Goal: Transaction & Acquisition: Purchase product/service

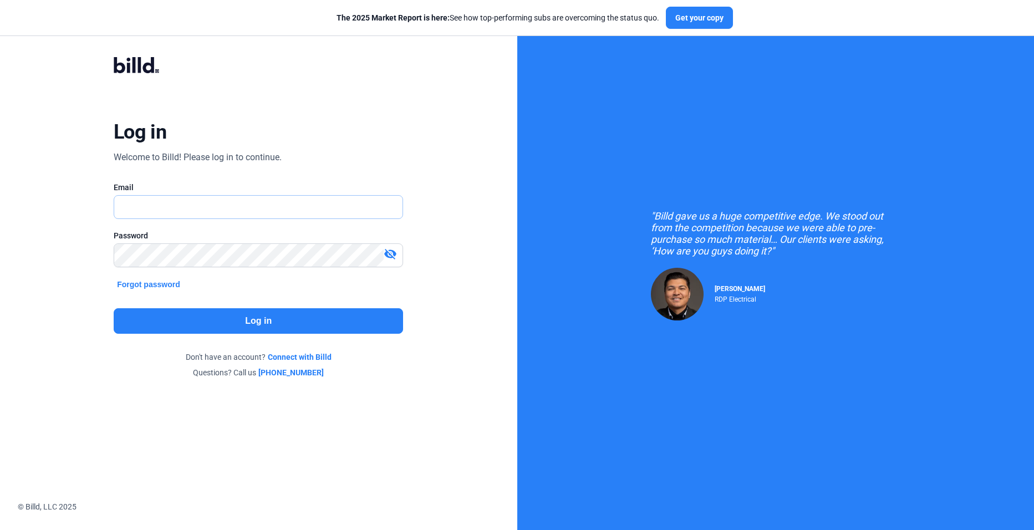
type input "[EMAIL_ADDRESS][DOMAIN_NAME]"
click at [323, 318] on button "Log in" at bounding box center [258, 321] width 289 height 26
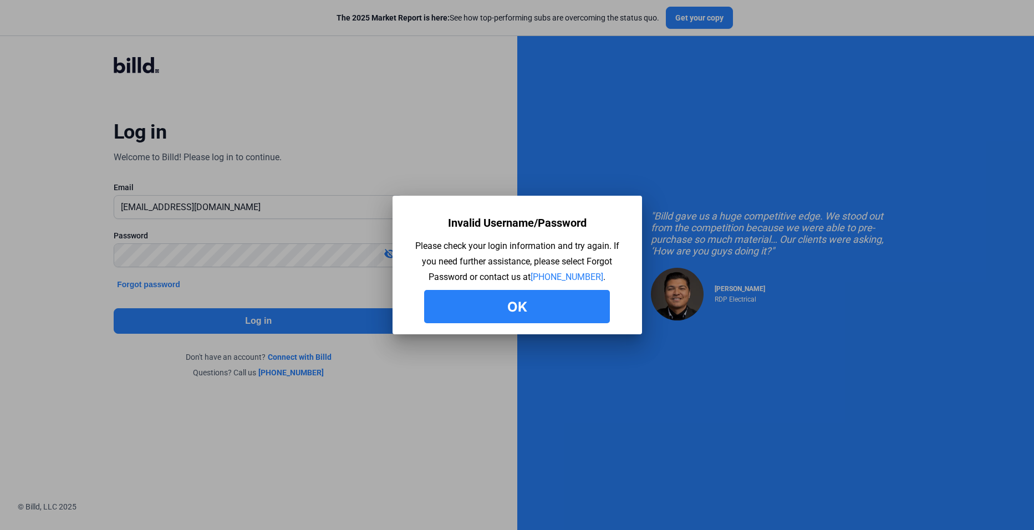
click at [506, 314] on button "Ok" at bounding box center [517, 306] width 186 height 33
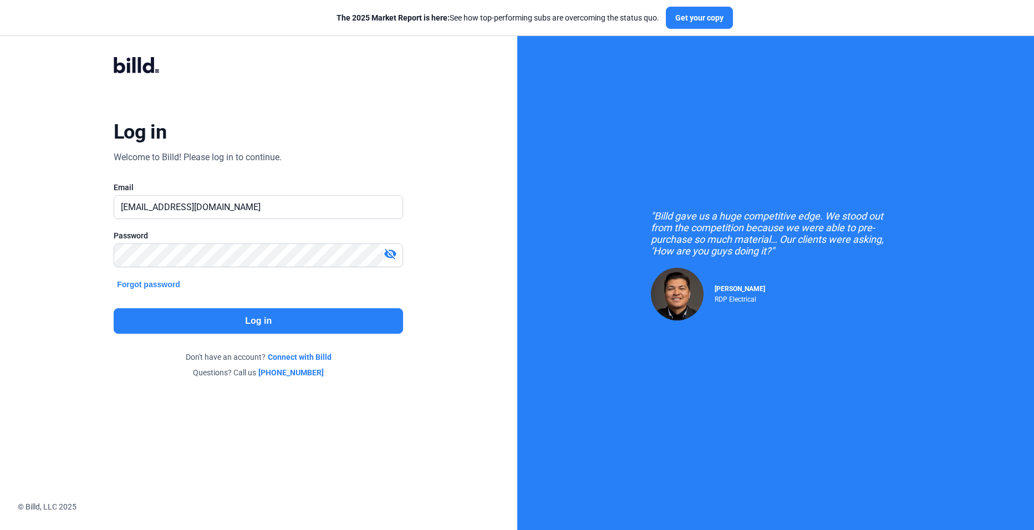
click at [200, 321] on button "Log in" at bounding box center [258, 321] width 289 height 26
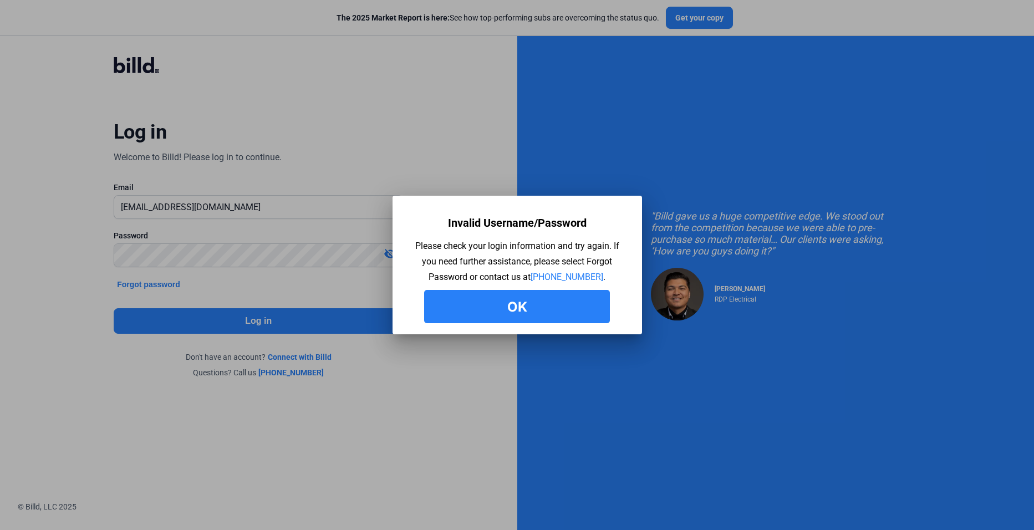
click at [450, 308] on button "Ok" at bounding box center [517, 306] width 186 height 33
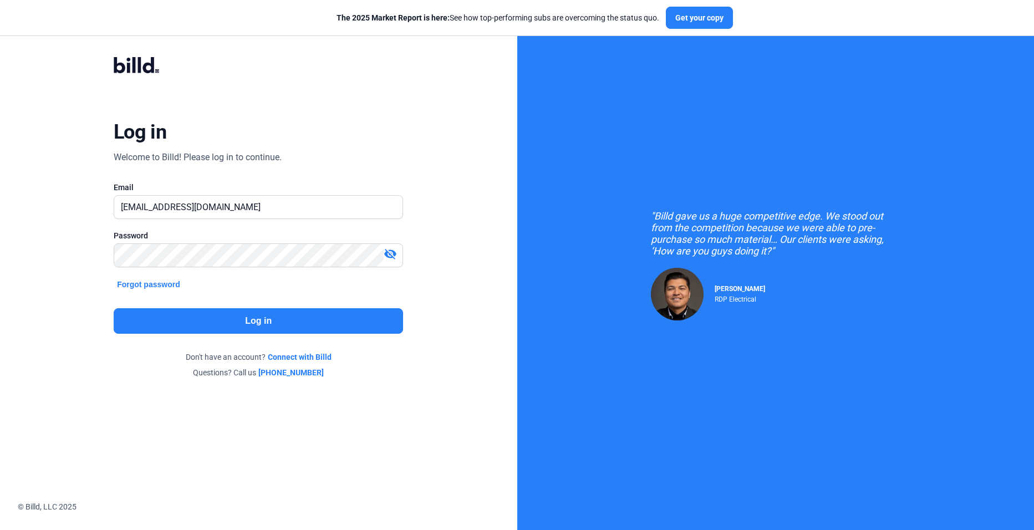
click at [189, 317] on button "Log in" at bounding box center [258, 321] width 289 height 26
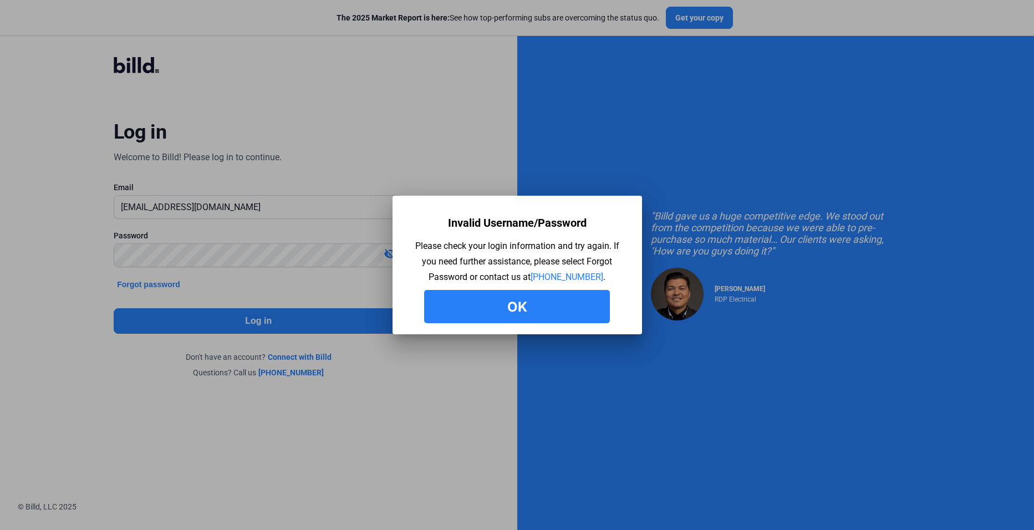
click at [451, 302] on button "Ok" at bounding box center [517, 306] width 186 height 33
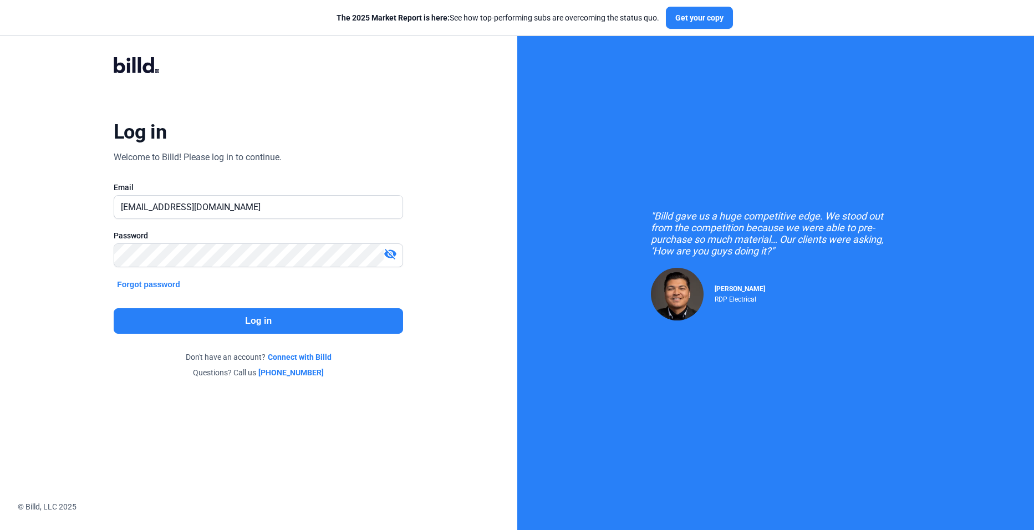
click at [166, 285] on button "Forgot password" at bounding box center [149, 284] width 70 height 12
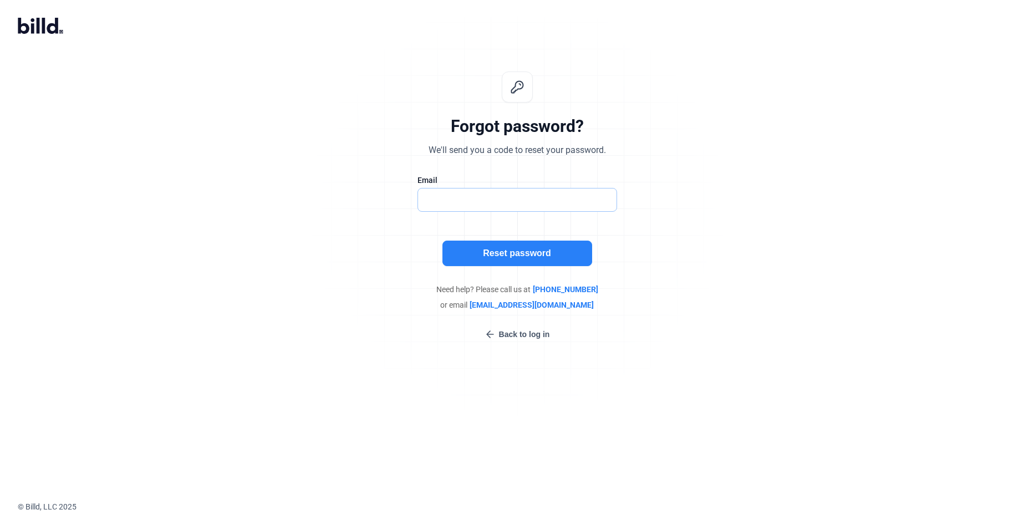
click at [496, 210] on input "text" at bounding box center [511, 200] width 187 height 23
type input "[EMAIL_ADDRESS][DOMAIN_NAME]"
click at [711, 129] on div "Forgot password? We'll send you a code to reset your password. Email [EMAIL_ADD…" at bounding box center [517, 206] width 1034 height 304
click at [553, 253] on button "Reset password" at bounding box center [517, 254] width 150 height 26
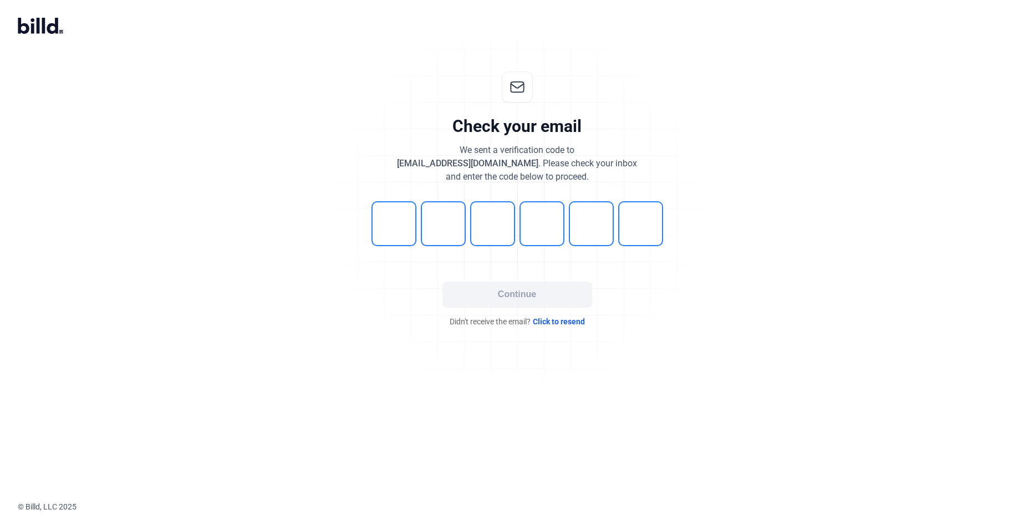
click at [400, 238] on input "tel" at bounding box center [393, 223] width 45 height 45
type input "6"
type input "2"
type input "4"
type input "6"
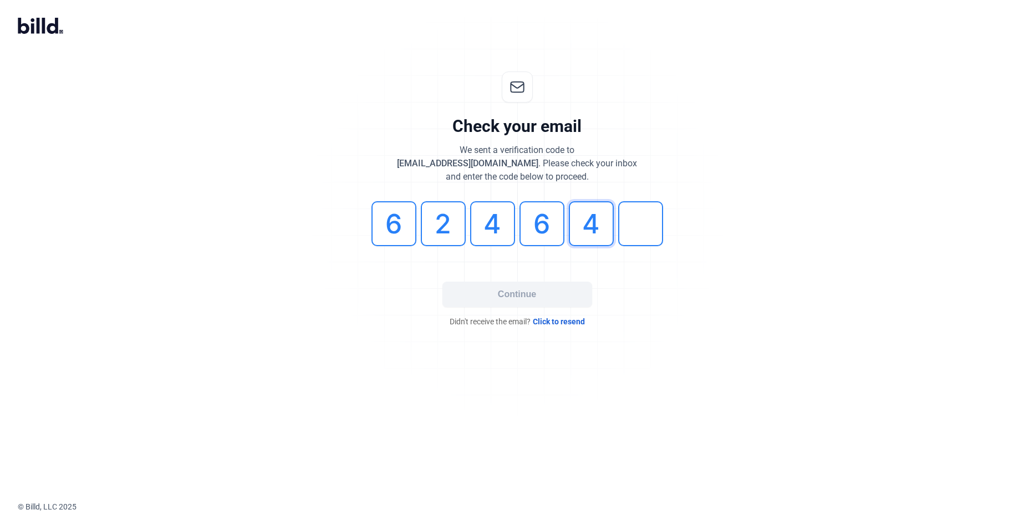
type input "4"
type input "6"
click at [534, 292] on button "Continue" at bounding box center [517, 295] width 150 height 26
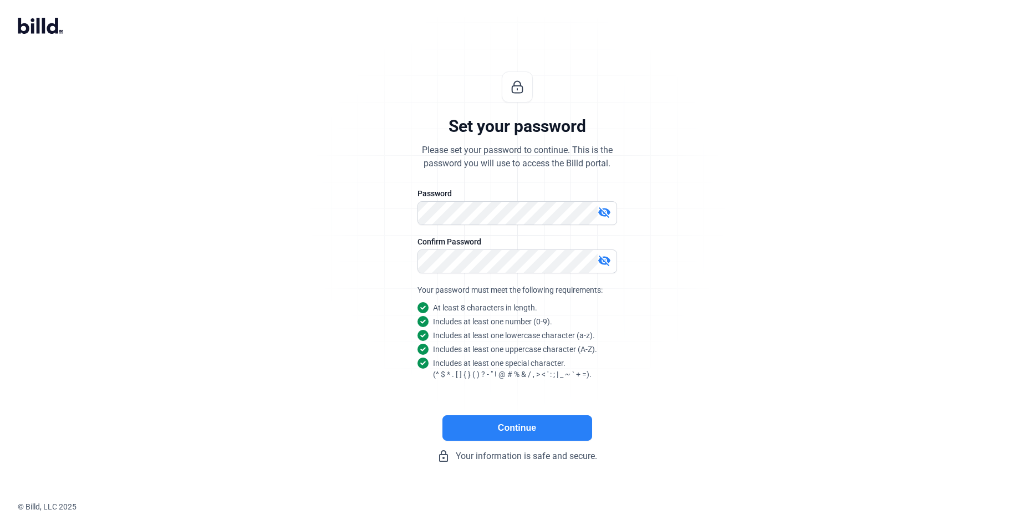
click at [520, 439] on button "Continue" at bounding box center [517, 428] width 150 height 26
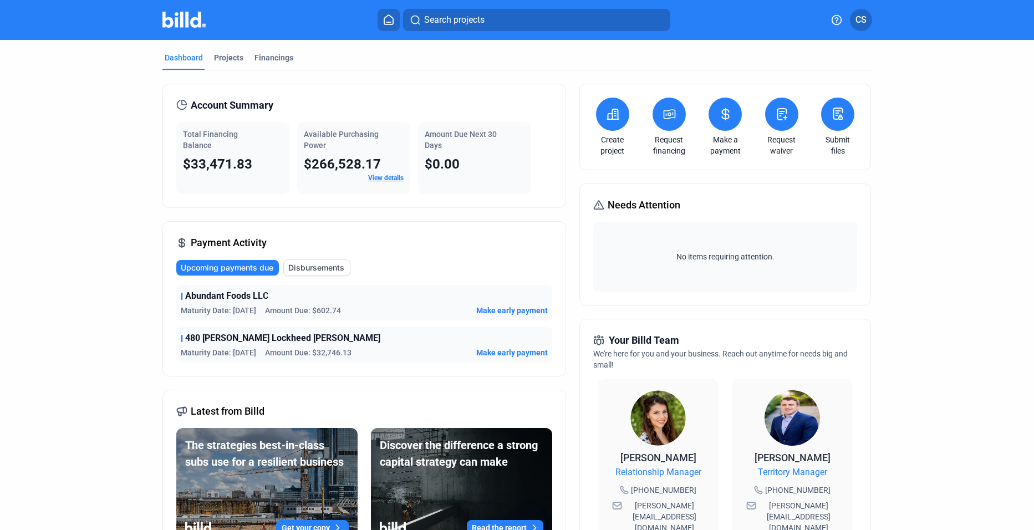
click at [600, 118] on button at bounding box center [612, 114] width 33 height 33
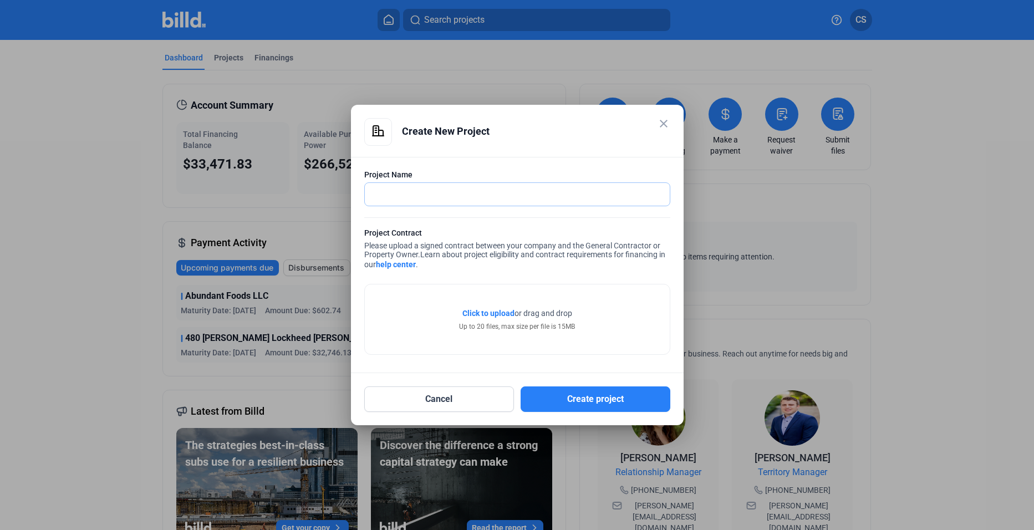
click at [465, 194] on input "text" at bounding box center [511, 194] width 293 height 23
click at [471, 196] on input "Catering By Design" at bounding box center [511, 194] width 293 height 23
type input "Catering By Design 45th"
click at [492, 313] on span "Click to upload" at bounding box center [488, 313] width 52 height 9
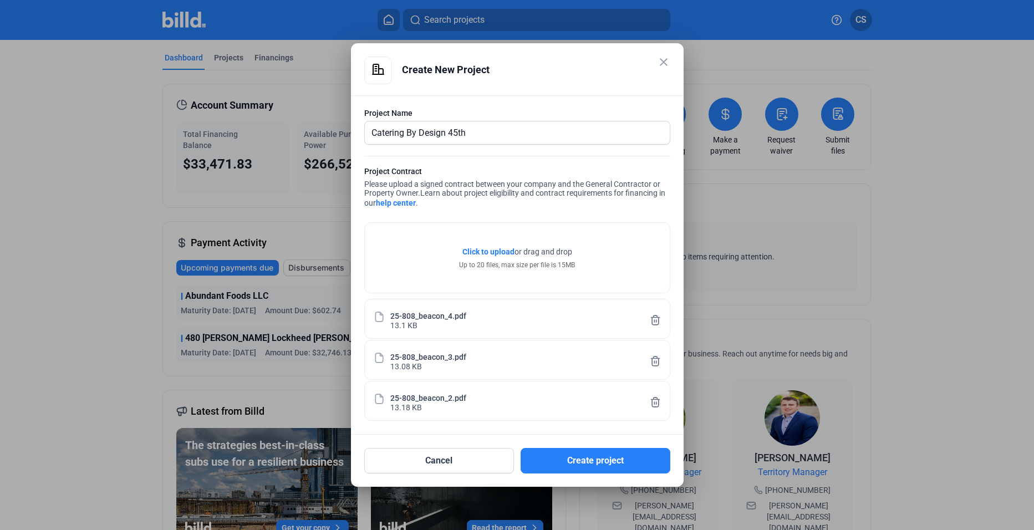
click at [488, 250] on span "Click to upload" at bounding box center [488, 251] width 52 height 9
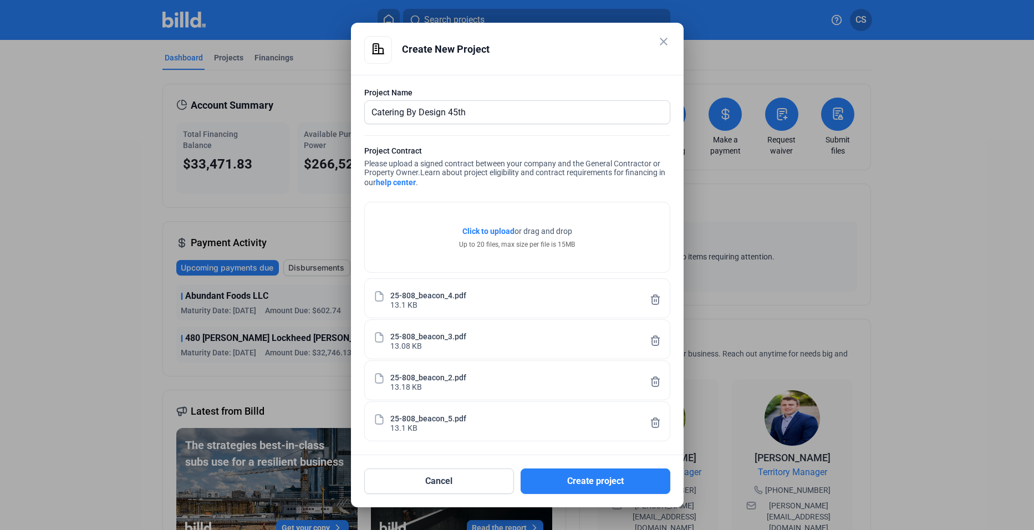
click at [472, 232] on span "Click to upload" at bounding box center [488, 231] width 52 height 9
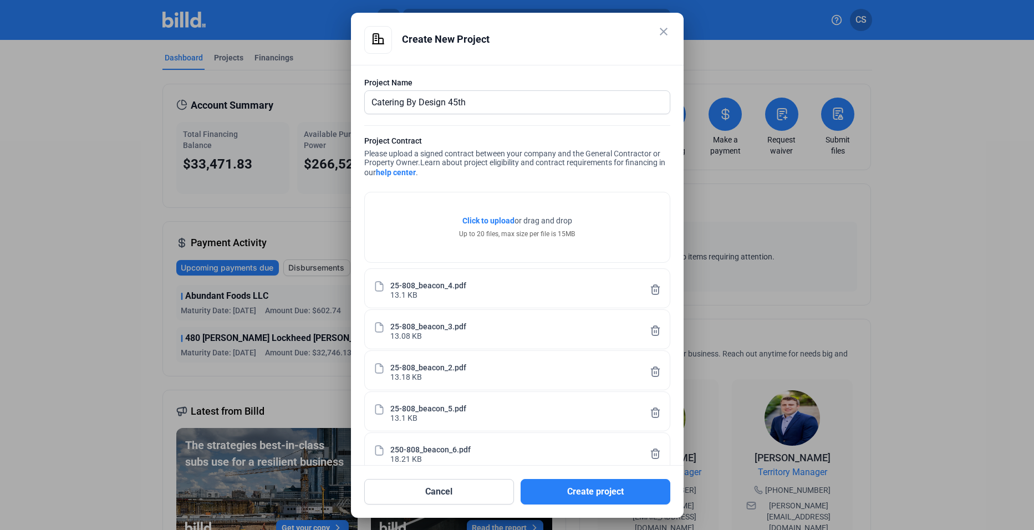
scroll to position [22, 0]
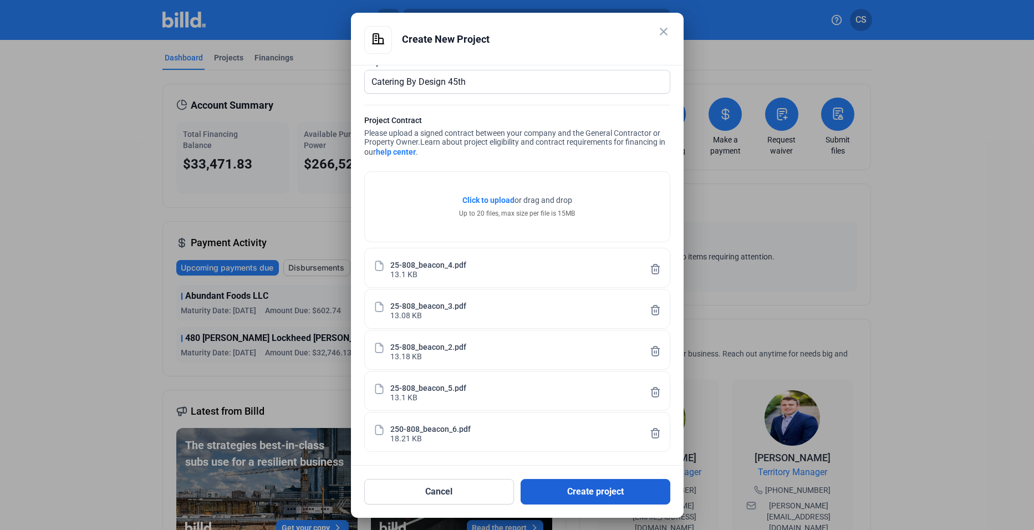
click at [599, 494] on button "Create project" at bounding box center [596, 492] width 150 height 26
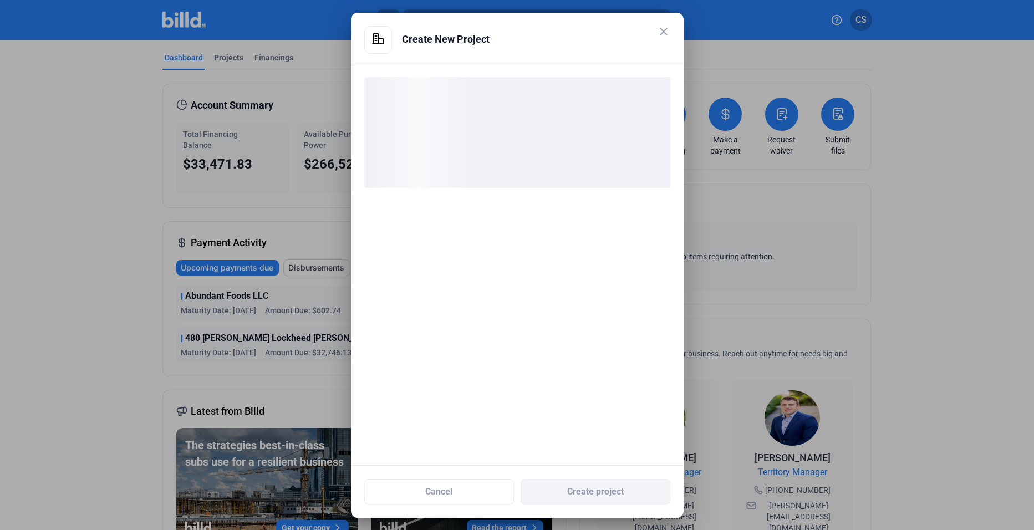
scroll to position [0, 0]
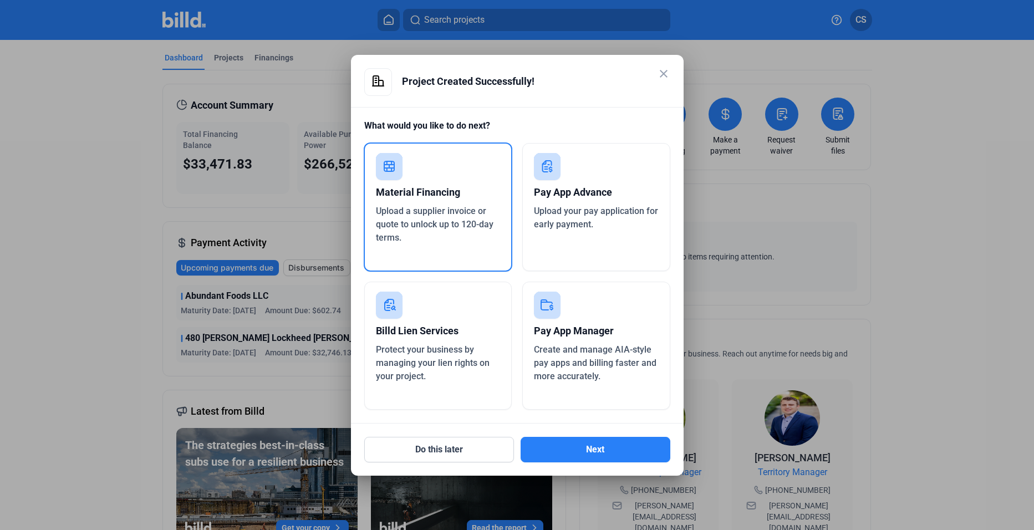
click at [460, 238] on div "Upload a supplier invoice or quote to unlock up to 120-day terms." at bounding box center [438, 225] width 125 height 40
click at [609, 449] on button "Next" at bounding box center [596, 450] width 150 height 26
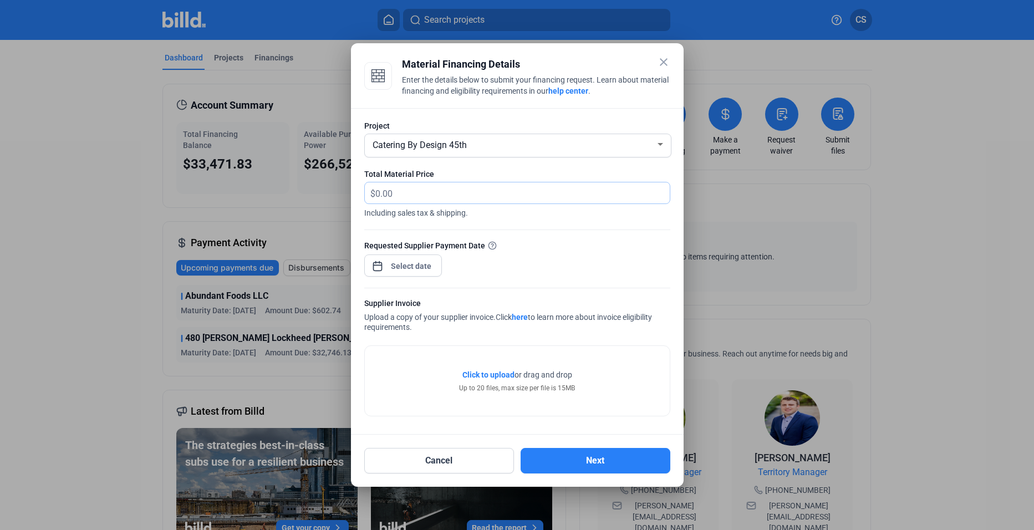
click at [477, 196] on input "text" at bounding box center [516, 193] width 282 height 22
type input "136,592.29"
click at [388, 264] on div "close Material Financing Details Enter the details below to submit your financi…" at bounding box center [517, 265] width 1034 height 530
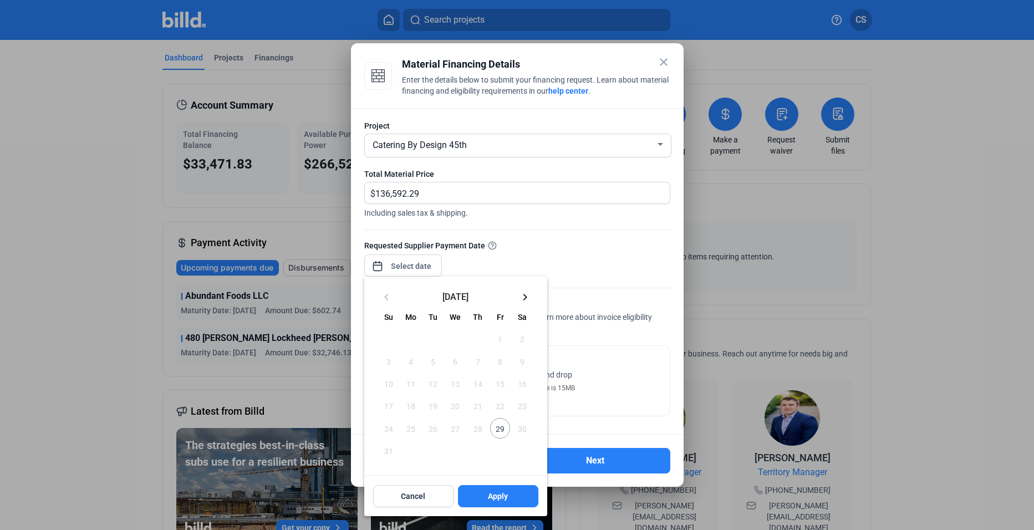
click at [498, 432] on span "29" at bounding box center [500, 428] width 20 height 20
click at [497, 498] on span "Apply" at bounding box center [498, 496] width 20 height 11
type input "[DATE]"
click at [593, 261] on div at bounding box center [517, 265] width 1034 height 530
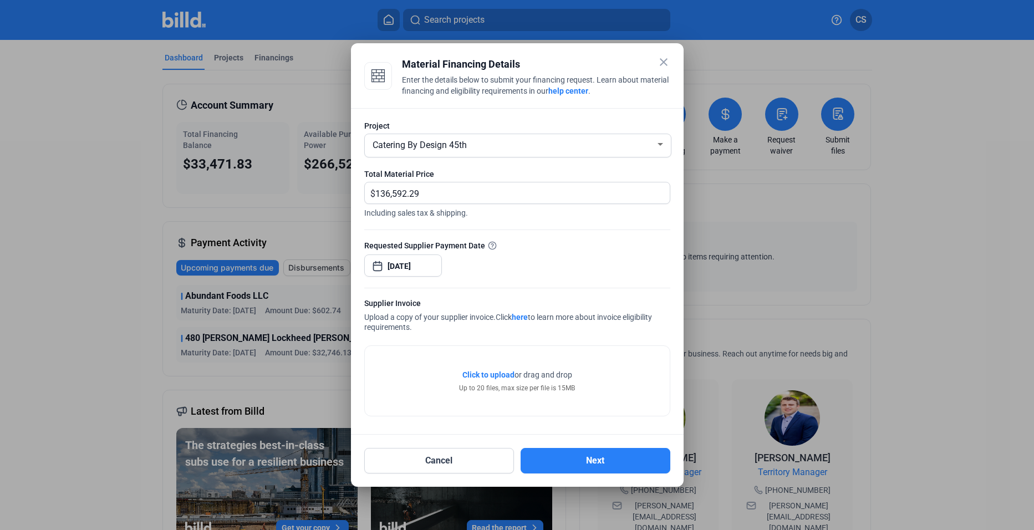
click at [487, 372] on span "Click to upload" at bounding box center [488, 374] width 52 height 9
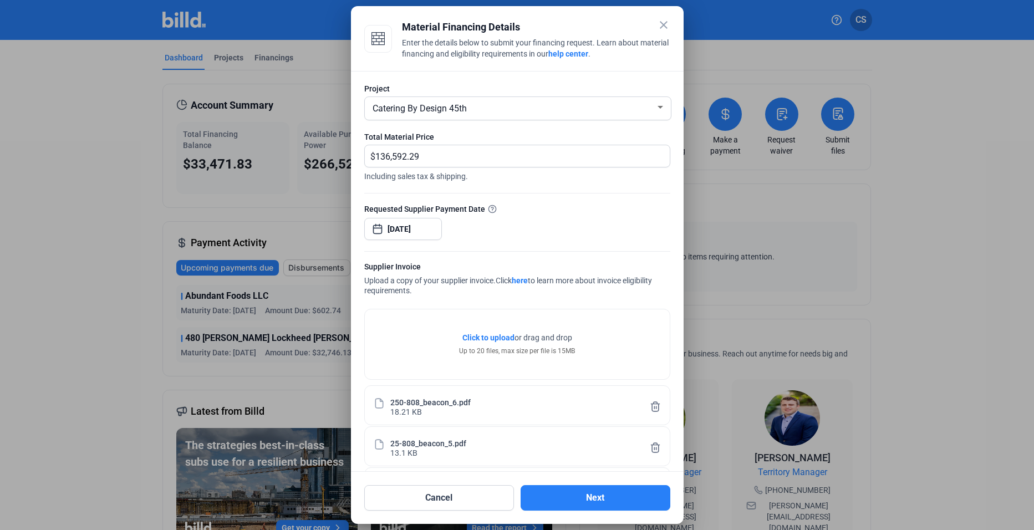
scroll to position [133, 0]
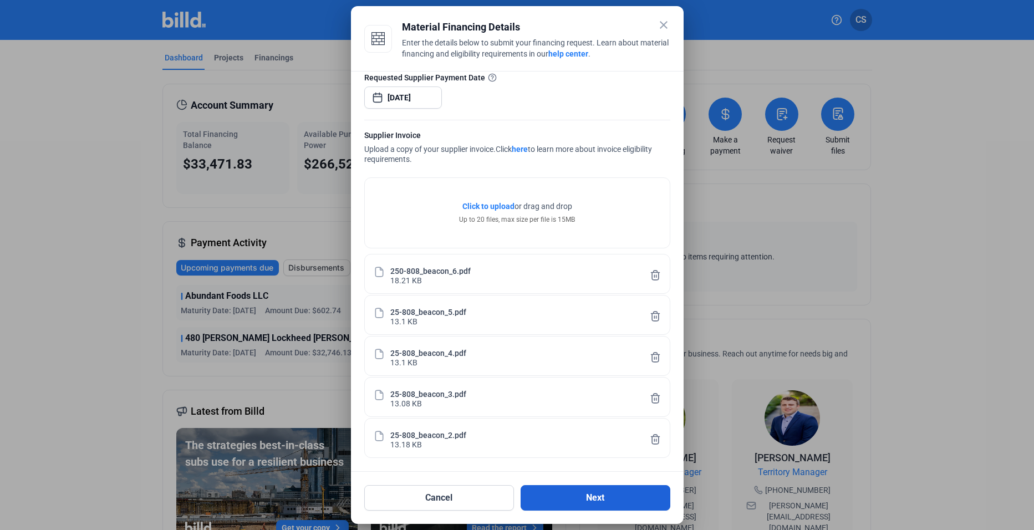
click at [628, 500] on button "Next" at bounding box center [596, 498] width 150 height 26
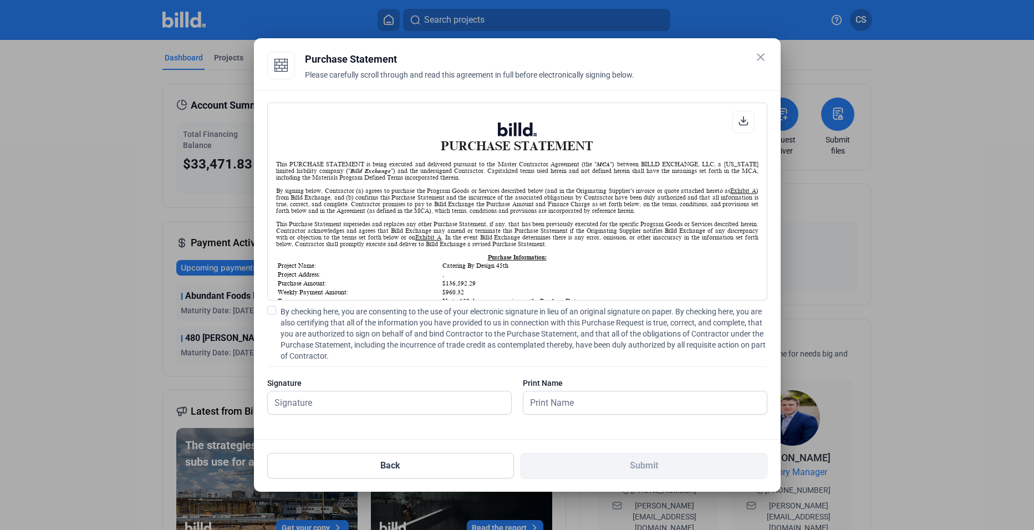
scroll to position [1, 0]
click at [267, 309] on span at bounding box center [271, 310] width 9 height 9
click at [0, 0] on input "By checking here, you are consenting to the use of your electronic signature in…" at bounding box center [0, 0] width 0 height 0
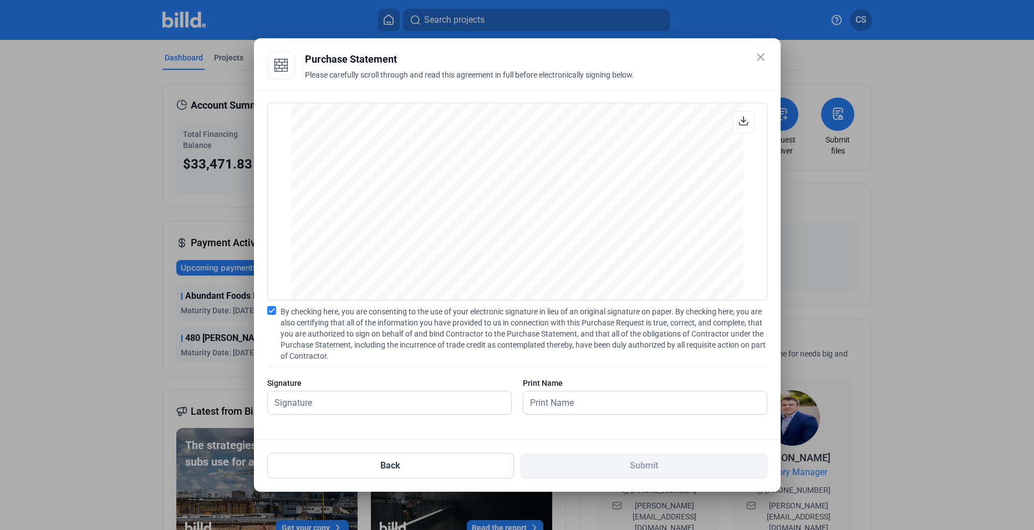
scroll to position [4410, 0]
click at [401, 402] on input "text" at bounding box center [383, 402] width 231 height 23
type input "[PERSON_NAME]"
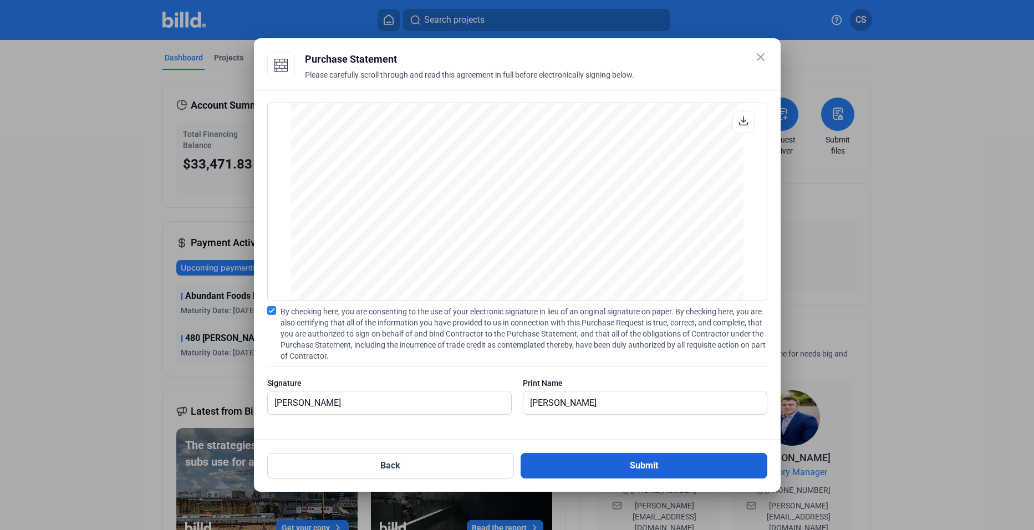
click at [569, 466] on button "Submit" at bounding box center [644, 466] width 247 height 26
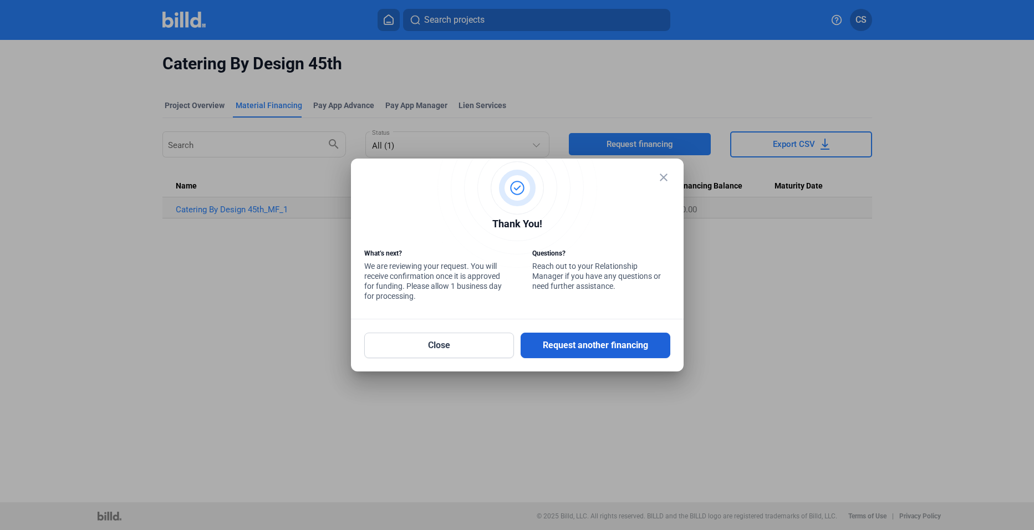
click at [554, 345] on button "Request another financing" at bounding box center [596, 346] width 150 height 26
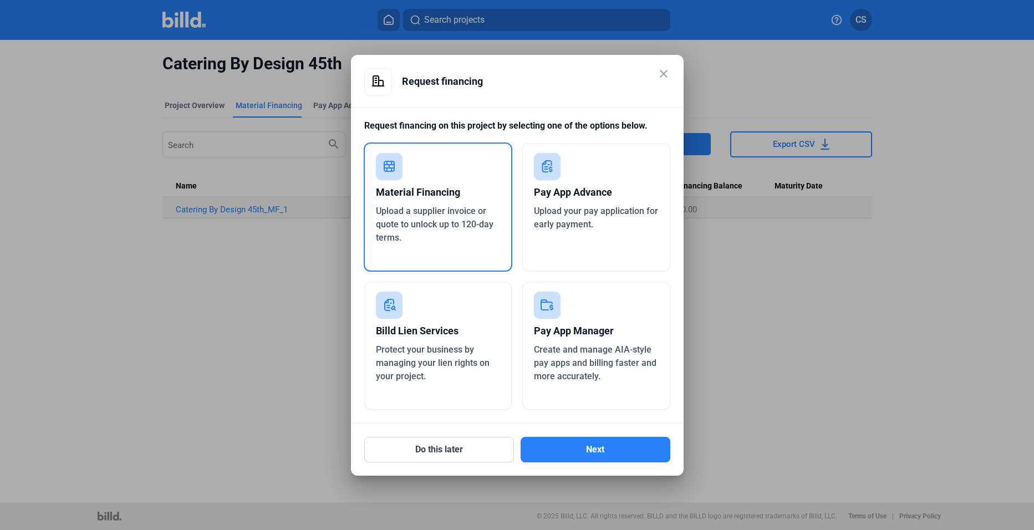
click at [441, 213] on span "Upload a supplier invoice or quote to unlock up to 120-day terms." at bounding box center [435, 224] width 118 height 37
click at [596, 450] on button "Next" at bounding box center [596, 450] width 150 height 26
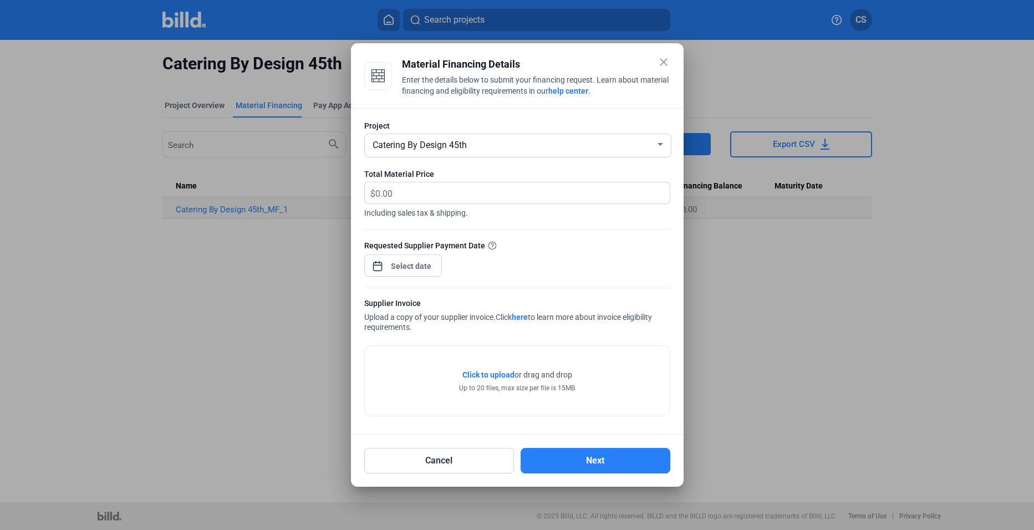
click at [489, 148] on div "Catering By Design 45th" at bounding box center [512, 144] width 285 height 16
click at [486, 147] on span "Catering By Design 45th" at bounding box center [517, 144] width 295 height 20
click at [653, 141] on div "Catering By Design 45th" at bounding box center [512, 144] width 285 height 16
click at [661, 62] on div at bounding box center [517, 265] width 1034 height 530
click at [664, 60] on mat-icon "close" at bounding box center [663, 61] width 13 height 13
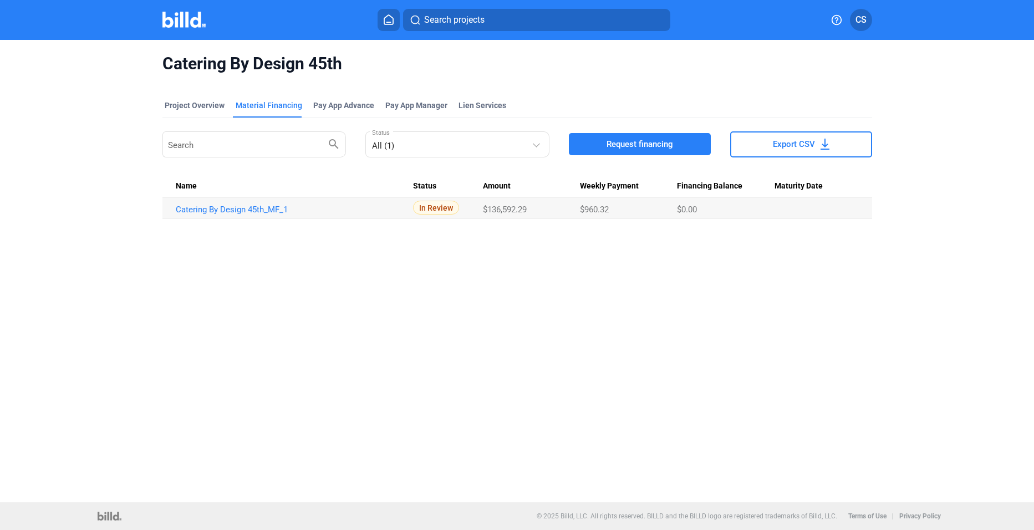
click at [178, 19] on img at bounding box center [184, 20] width 44 height 16
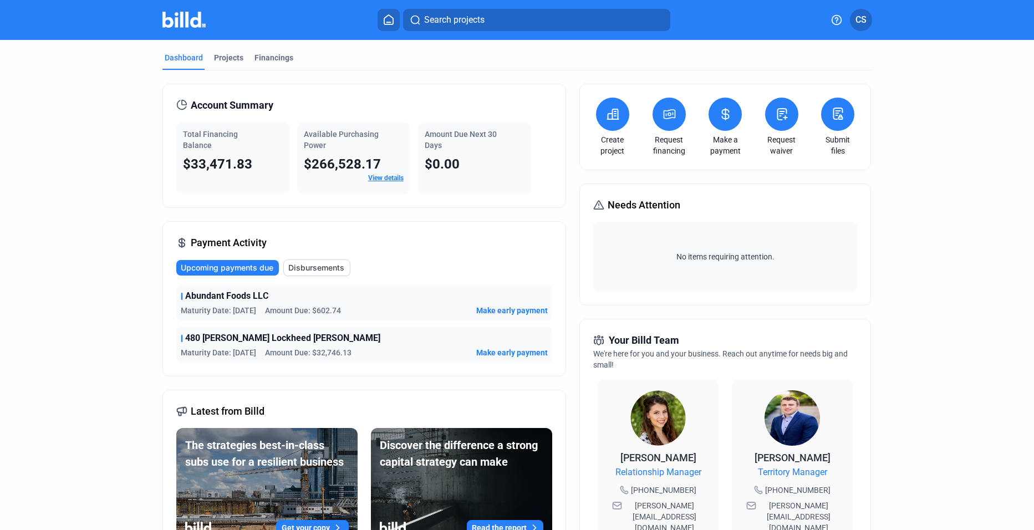
click at [607, 118] on icon at bounding box center [612, 114] width 11 height 10
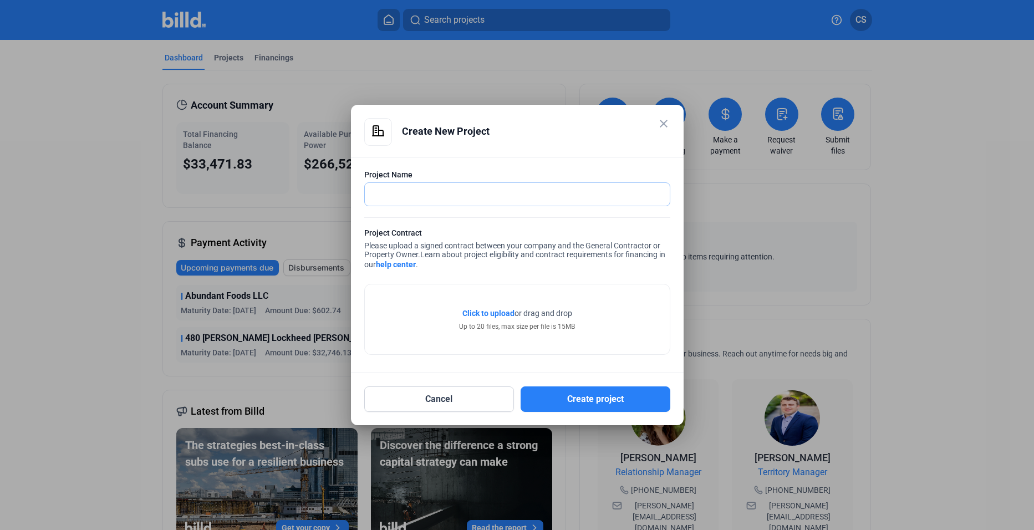
click at [440, 196] on input "text" at bounding box center [511, 194] width 293 height 23
type input "Catering By Design 47th"
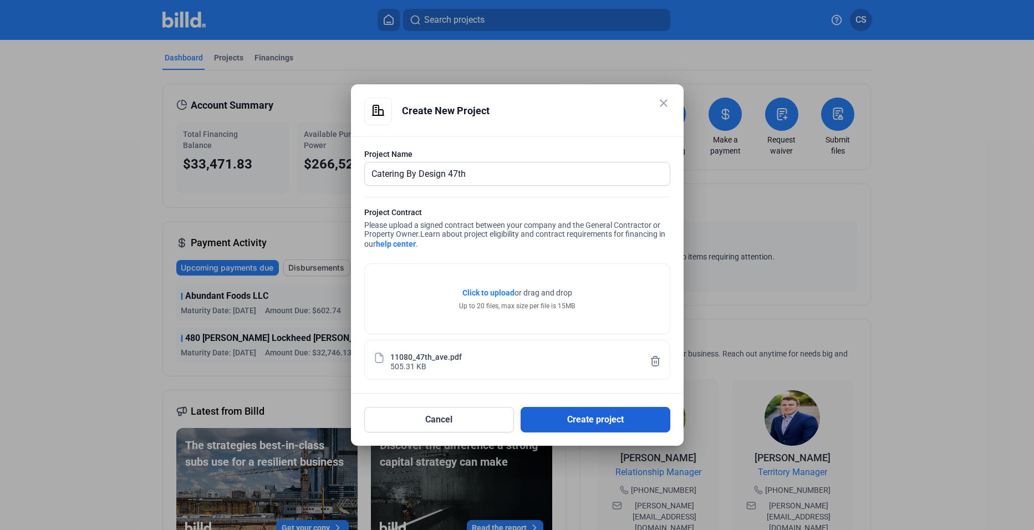
click at [590, 421] on button "Create project" at bounding box center [596, 420] width 150 height 26
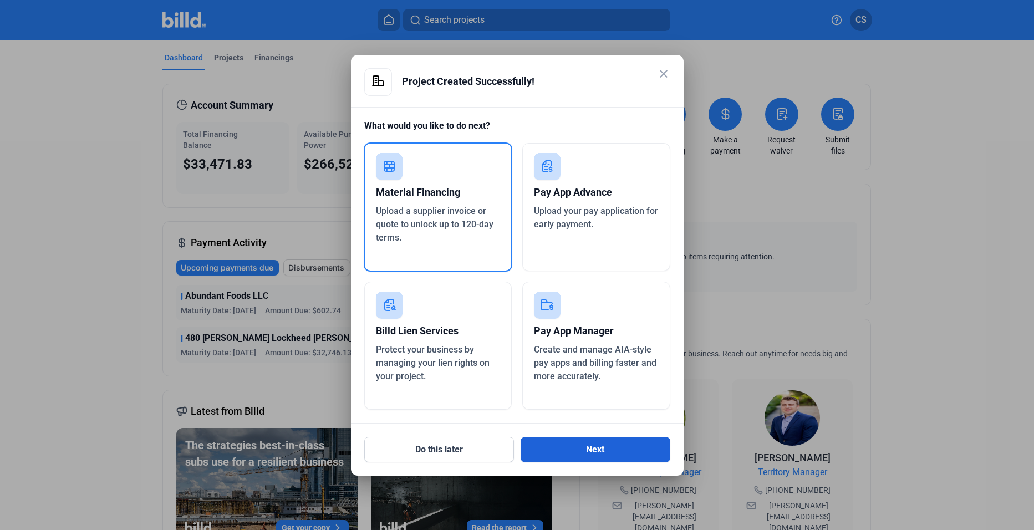
click at [599, 448] on button "Next" at bounding box center [596, 450] width 150 height 26
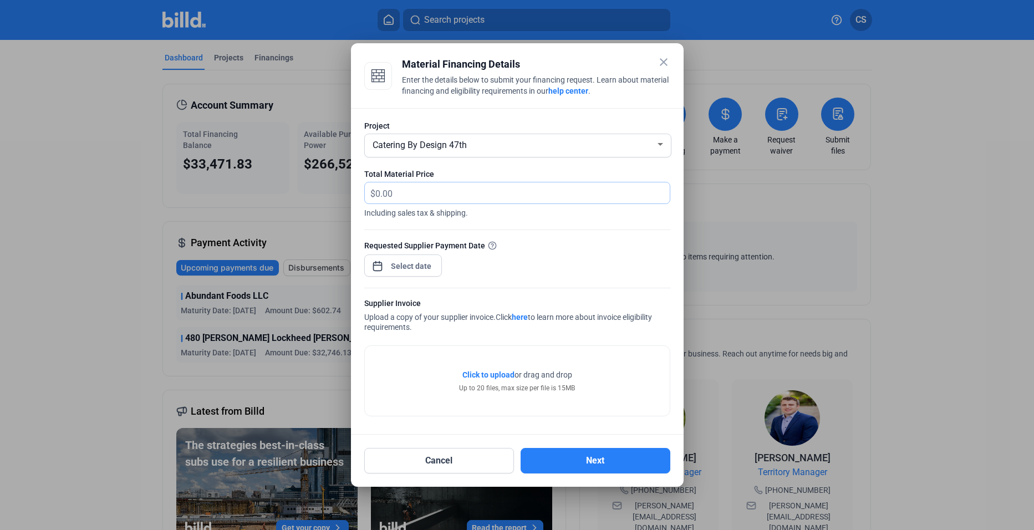
click at [431, 189] on input "text" at bounding box center [516, 193] width 282 height 22
type input "13,196.56"
click at [406, 272] on div "close Material Financing Details Enter the details below to submit your financi…" at bounding box center [517, 265] width 1034 height 530
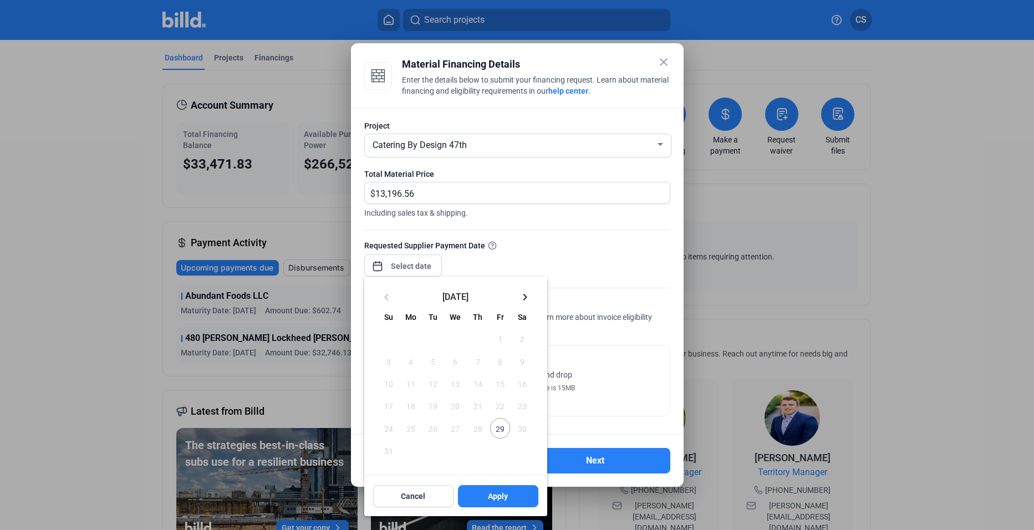
click at [502, 434] on span "29" at bounding box center [500, 428] width 20 height 20
click at [520, 496] on button "Apply" at bounding box center [498, 496] width 80 height 22
type input "[DATE]"
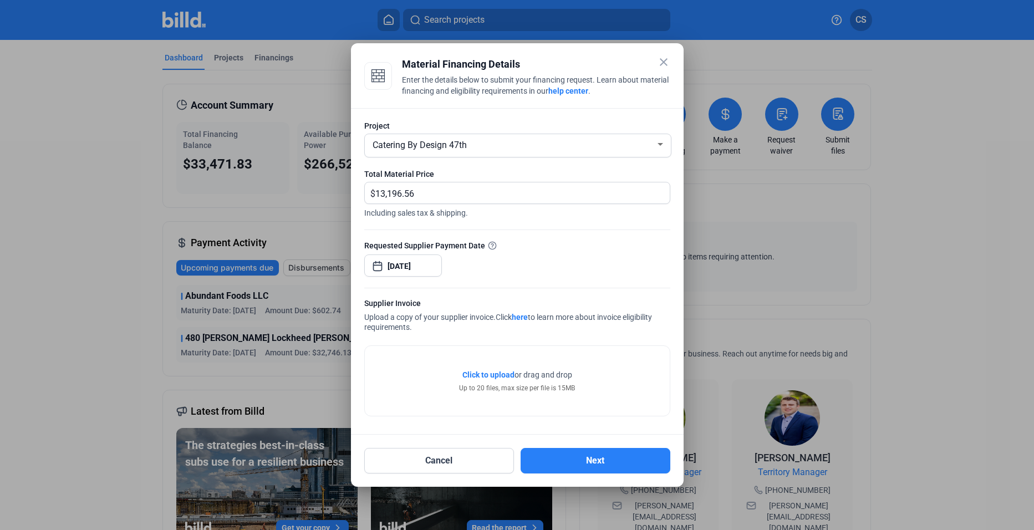
click at [489, 374] on span "Click to upload" at bounding box center [488, 374] width 52 height 9
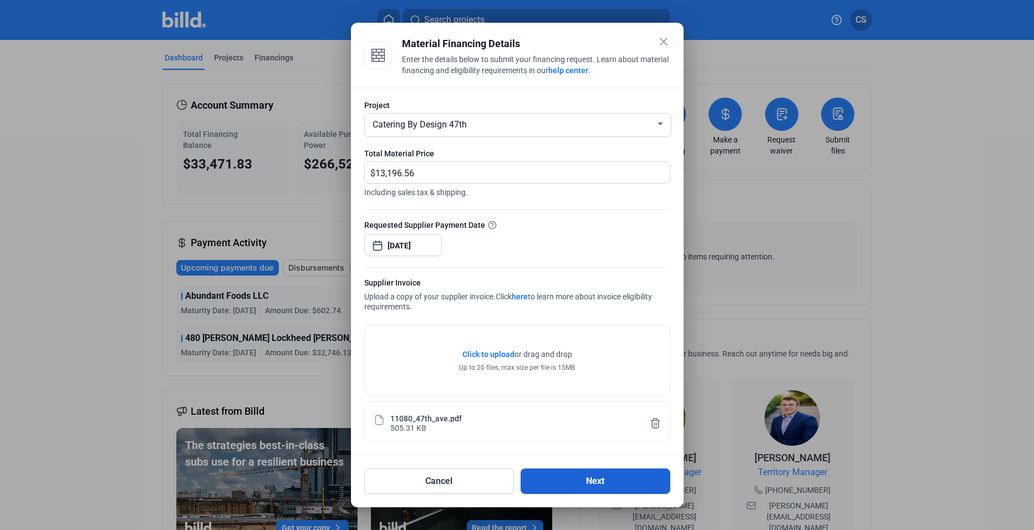
click at [581, 485] on button "Next" at bounding box center [596, 481] width 150 height 26
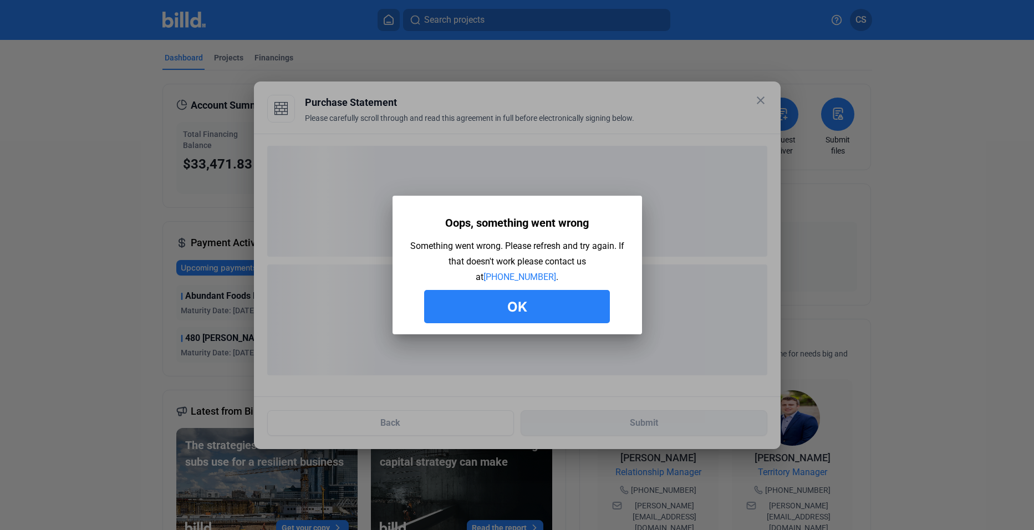
click at [502, 305] on button "Ok" at bounding box center [517, 306] width 186 height 33
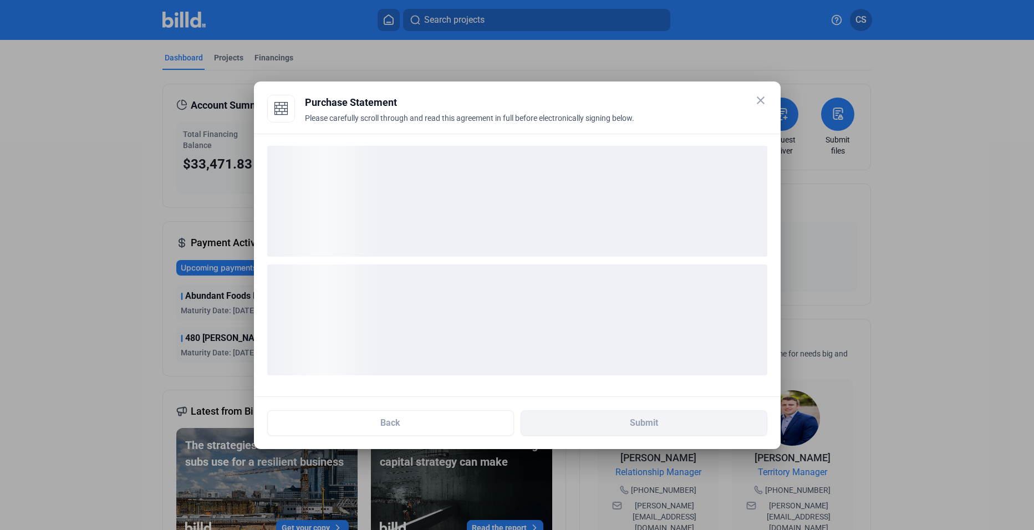
click at [762, 103] on mat-icon "close" at bounding box center [760, 100] width 13 height 13
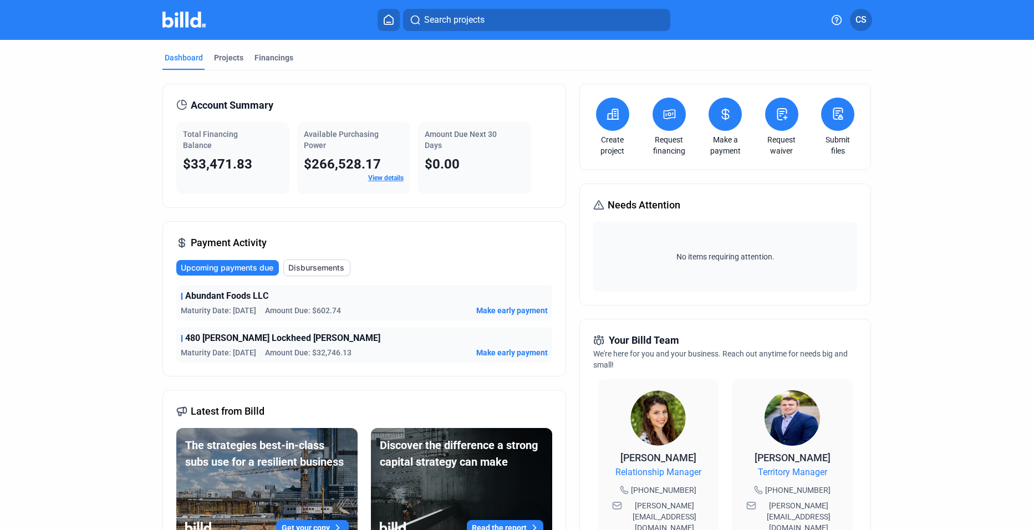
click at [610, 124] on button at bounding box center [612, 114] width 33 height 33
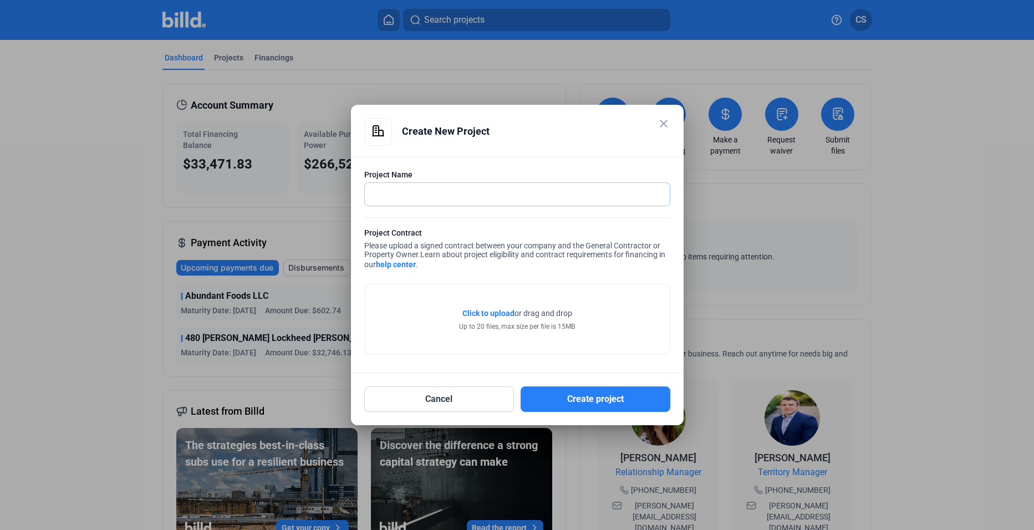
click at [520, 193] on input "text" at bounding box center [511, 194] width 293 height 23
type input "Catering By Design 47th"
click at [489, 311] on span "Click to upload" at bounding box center [488, 313] width 52 height 9
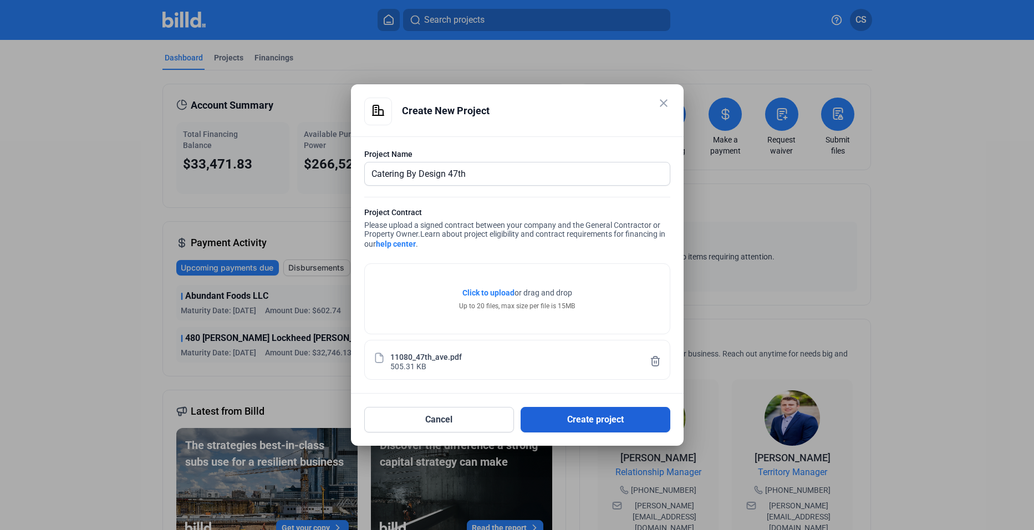
click at [581, 424] on button "Create project" at bounding box center [596, 420] width 150 height 26
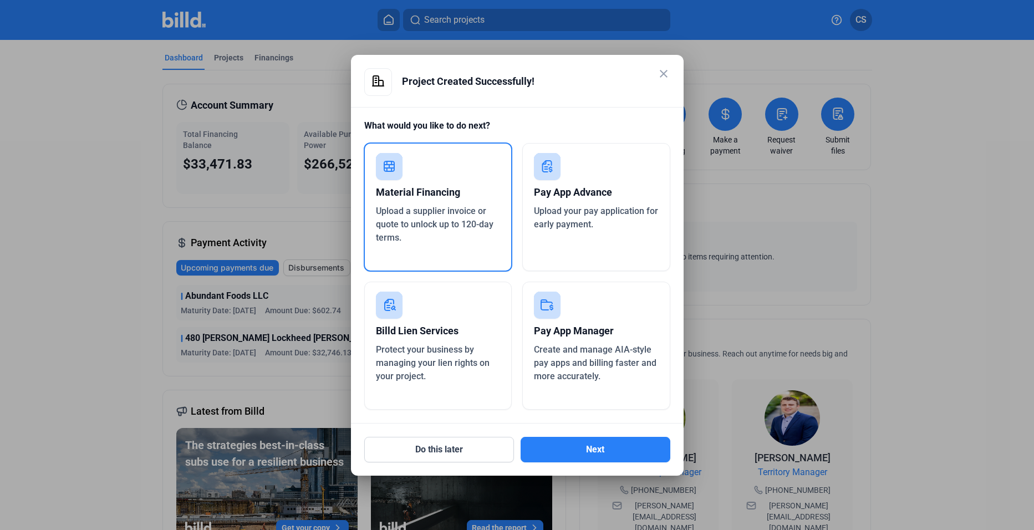
click at [447, 214] on span "Upload a supplier invoice or quote to unlock up to 120-day terms." at bounding box center [435, 224] width 118 height 37
click at [610, 452] on button "Next" at bounding box center [596, 450] width 150 height 26
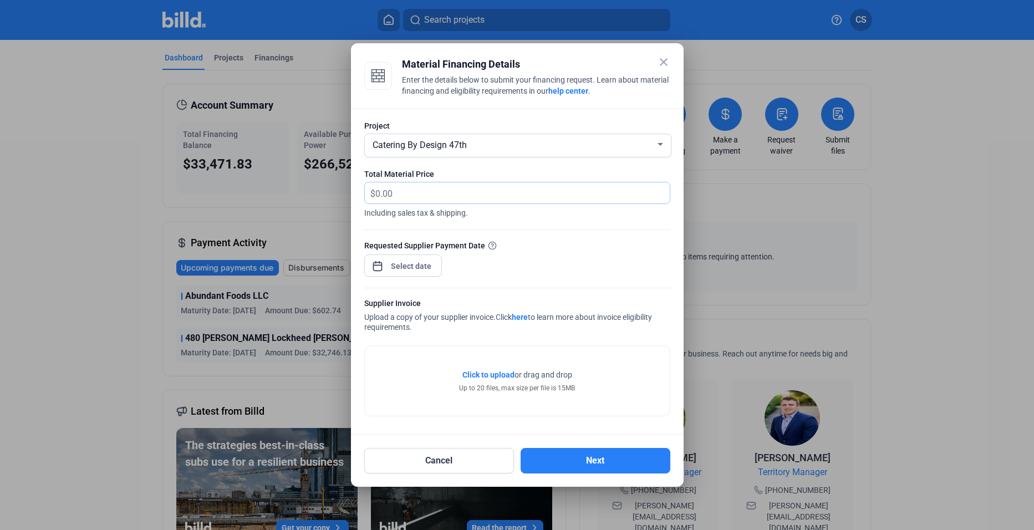
click at [431, 192] on input "text" at bounding box center [516, 193] width 282 height 22
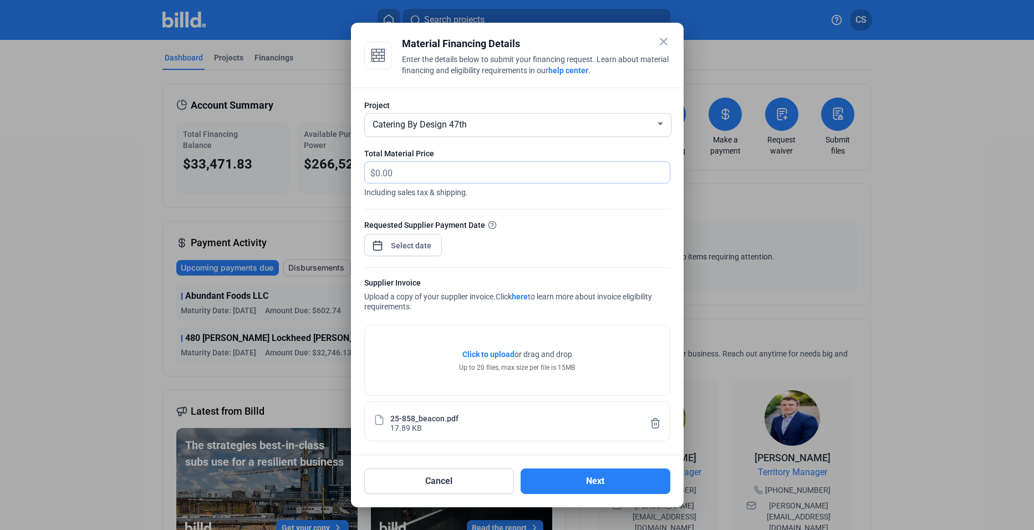
click at [408, 174] on input "text" at bounding box center [522, 173] width 294 height 22
type input "13,196.56"
click at [587, 483] on button "Next" at bounding box center [596, 481] width 150 height 26
click at [409, 246] on div "close Material Financing Details Enter the details below to submit your financi…" at bounding box center [517, 265] width 1034 height 530
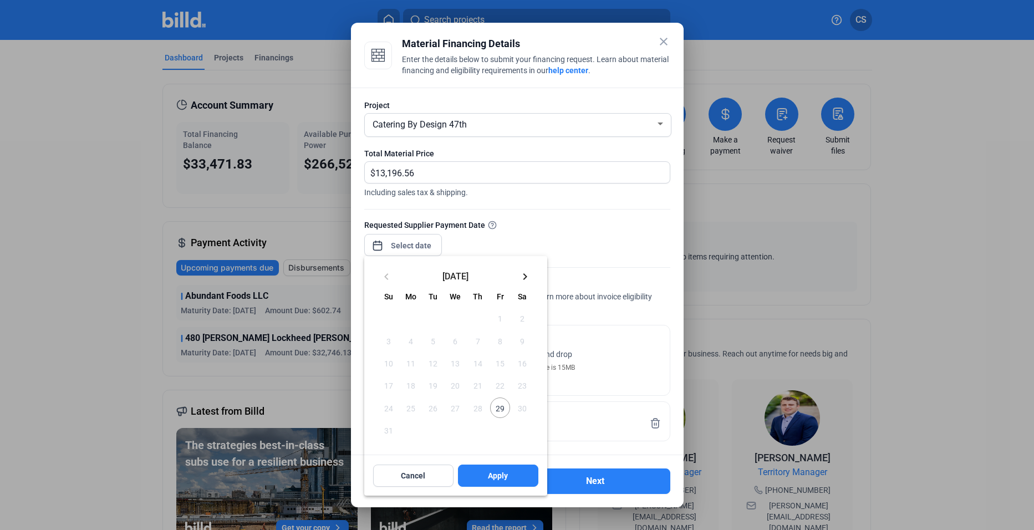
click at [498, 409] on span "29" at bounding box center [500, 408] width 20 height 20
click at [503, 475] on span "Apply" at bounding box center [498, 475] width 20 height 11
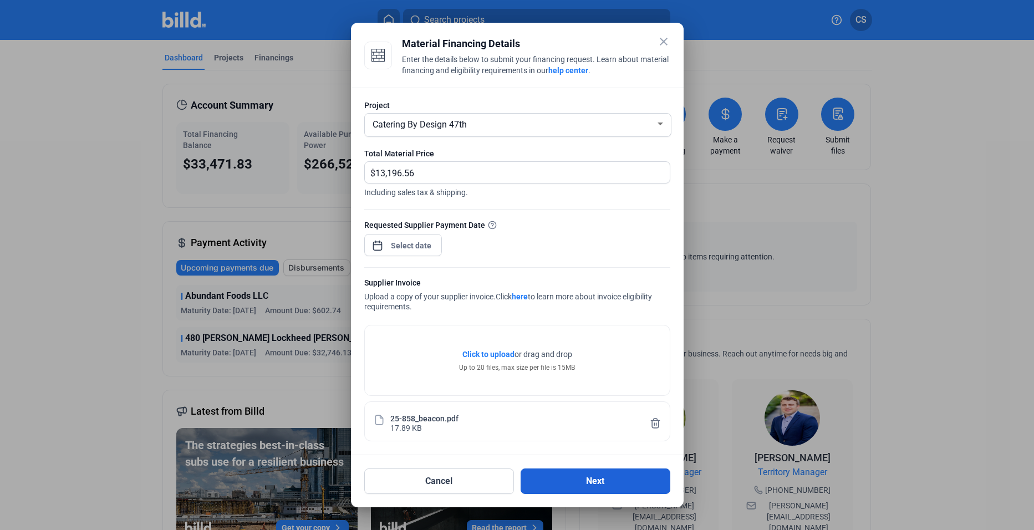
click at [577, 477] on button "Next" at bounding box center [596, 481] width 150 height 26
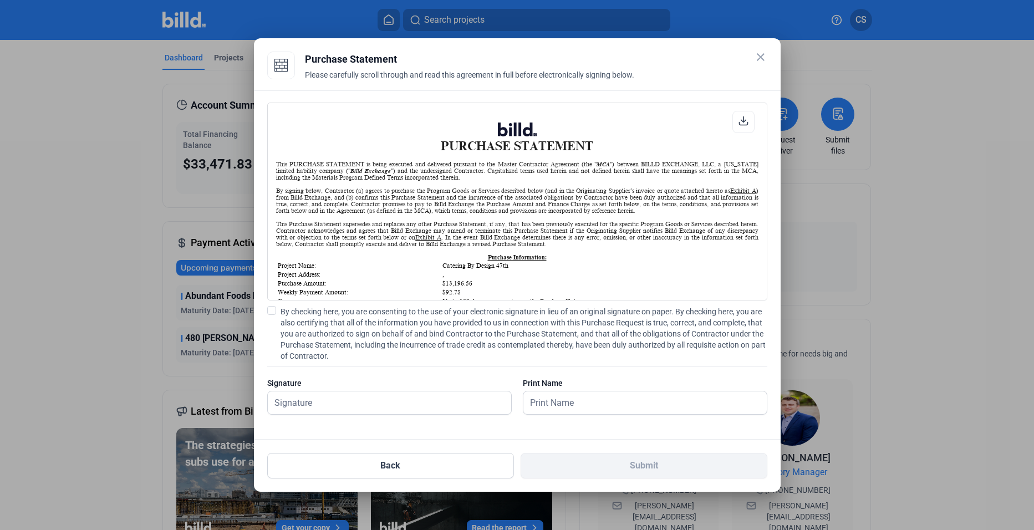
scroll to position [1, 0]
click at [339, 406] on input "text" at bounding box center [383, 402] width 231 height 23
type input "[PERSON_NAME]"
click at [595, 398] on input "[PERSON_NAME]" at bounding box center [644, 402] width 243 height 23
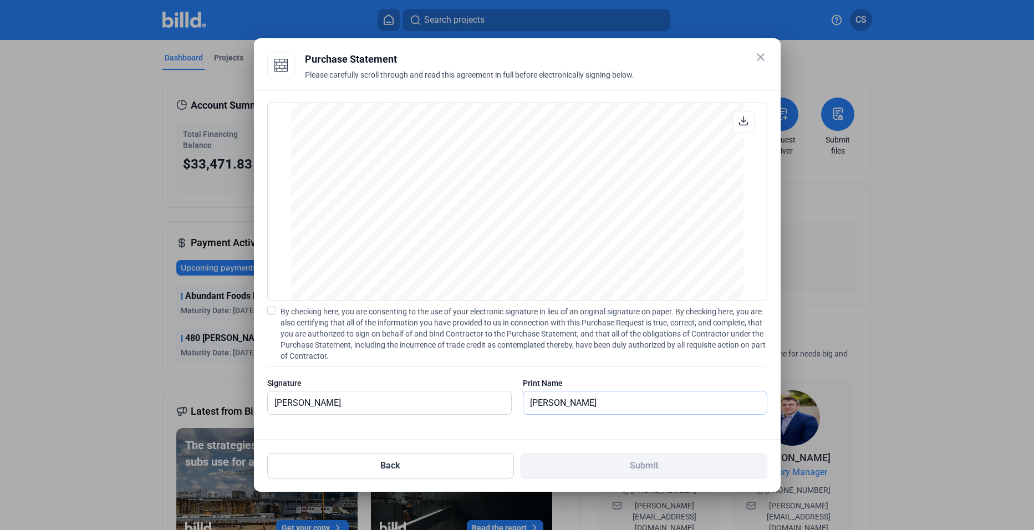
scroll to position [2084, 0]
click at [423, 401] on input "[PERSON_NAME]" at bounding box center [383, 402] width 231 height 23
type input "C"
type input "[PERSON_NAME]"
click at [267, 307] on span at bounding box center [271, 310] width 9 height 9
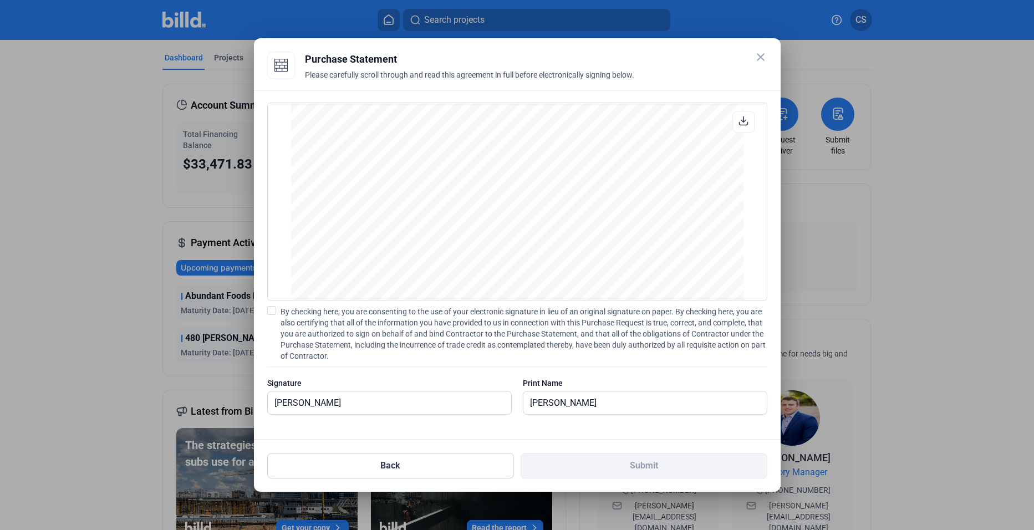
click at [0, 0] on input "By checking here, you are consenting to the use of your electronic signature in…" at bounding box center [0, 0] width 0 height 0
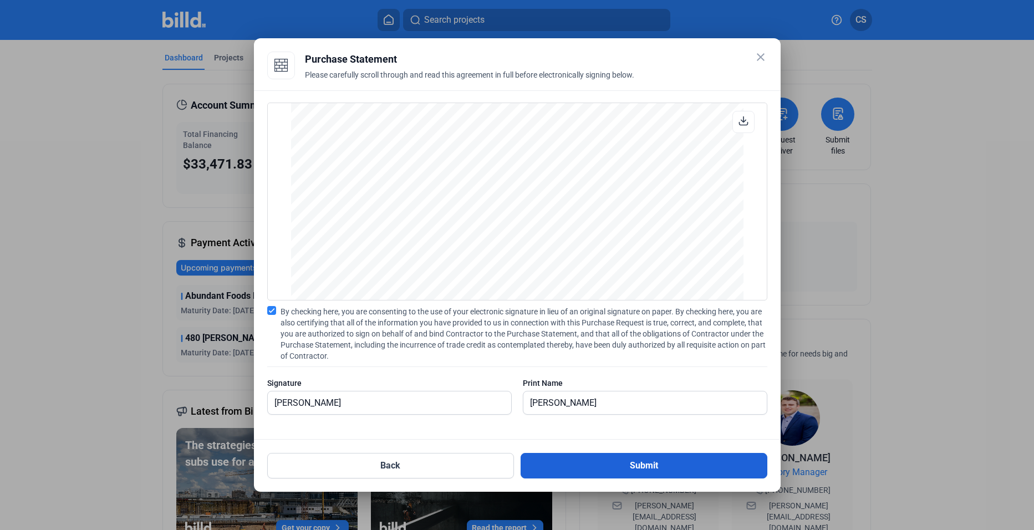
click at [679, 468] on button "Submit" at bounding box center [644, 466] width 247 height 26
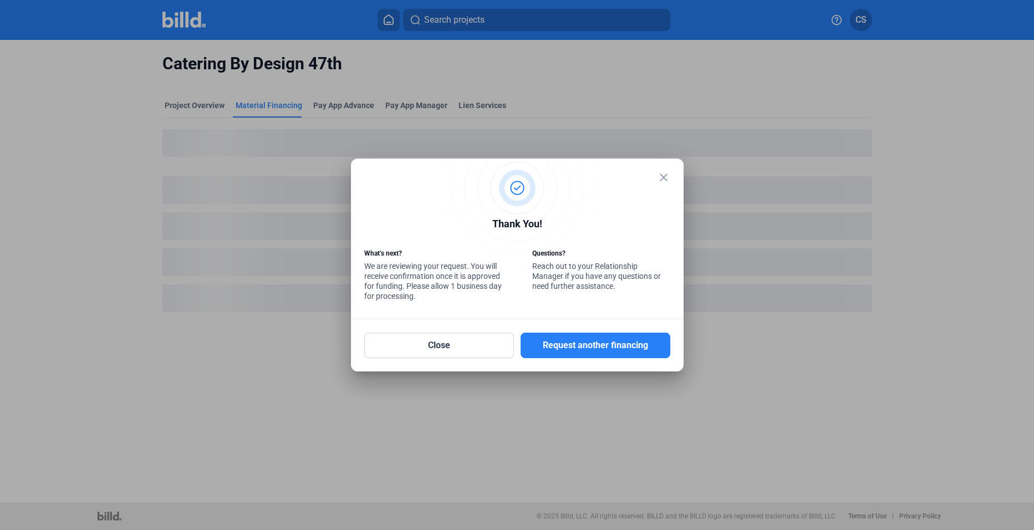
click at [665, 172] on mat-icon "close" at bounding box center [663, 177] width 13 height 13
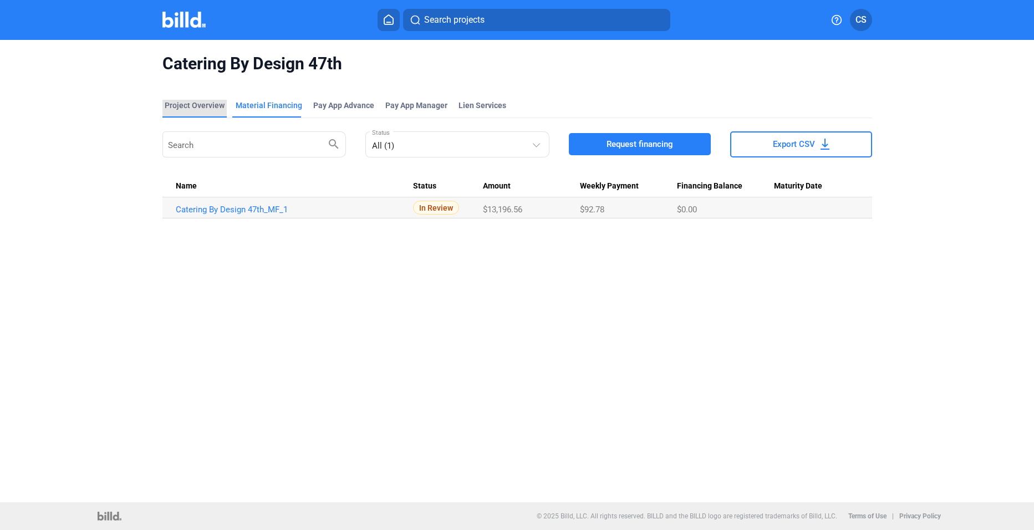
click at [196, 103] on div "Project Overview" at bounding box center [195, 105] width 60 height 11
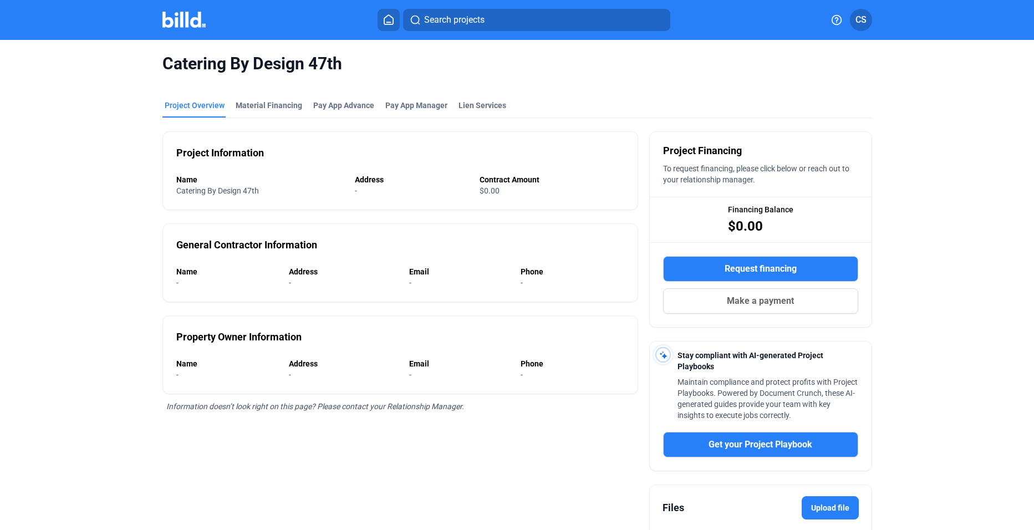
click at [186, 18] on img at bounding box center [184, 20] width 44 height 16
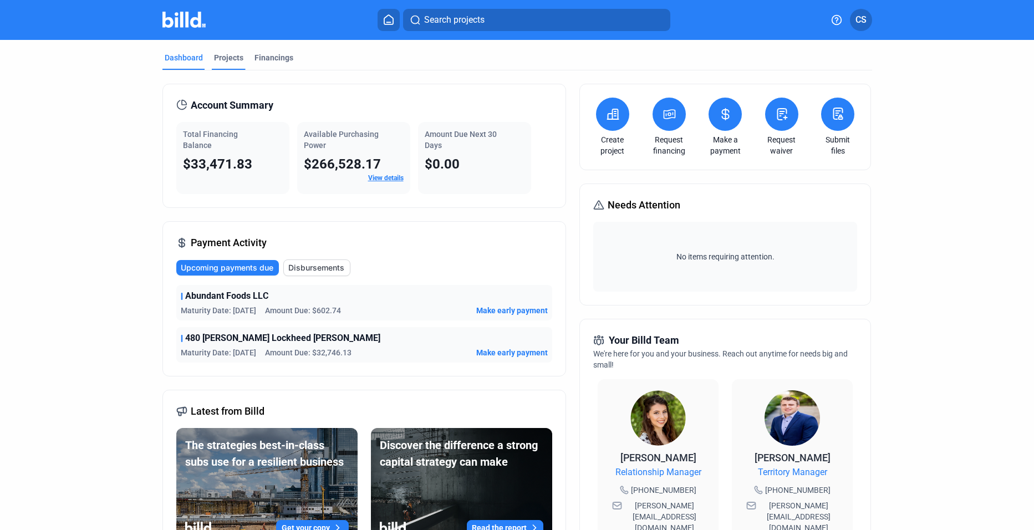
click at [227, 55] on div "Projects" at bounding box center [228, 57] width 29 height 11
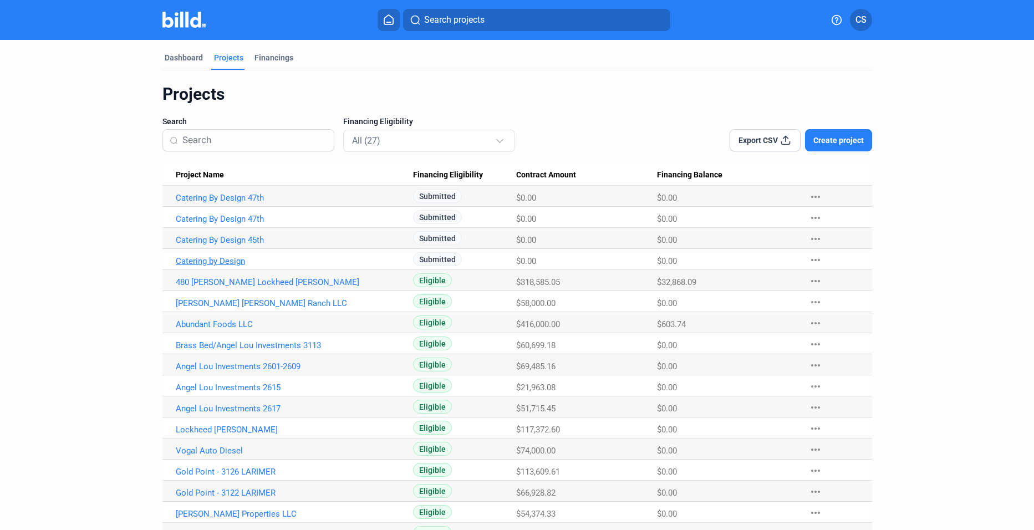
click at [228, 203] on link "Catering by Design" at bounding box center [295, 198] width 238 height 10
click at [221, 203] on link "Catering By Design 45th" at bounding box center [295, 198] width 238 height 10
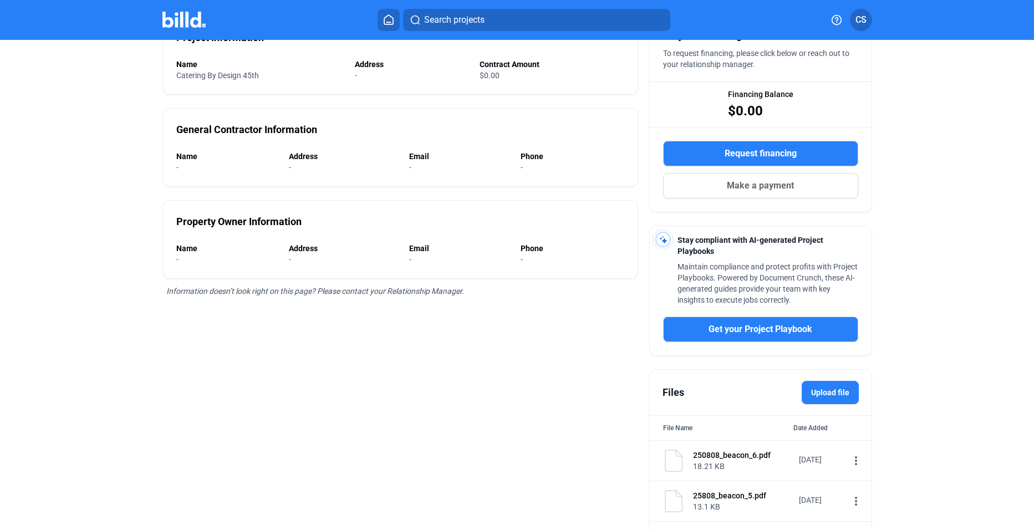
scroll to position [269, 0]
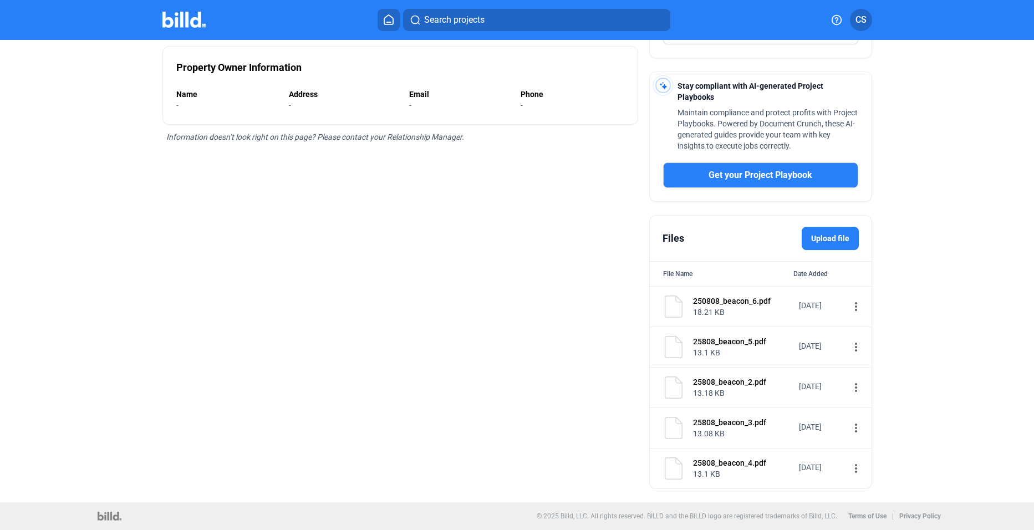
click at [819, 242] on label "Upload file" at bounding box center [830, 238] width 57 height 23
click at [0, 0] on input "Upload file" at bounding box center [0, 0] width 0 height 0
click at [827, 232] on label "Upload file" at bounding box center [830, 238] width 57 height 23
click at [0, 0] on input "Upload file" at bounding box center [0, 0] width 0 height 0
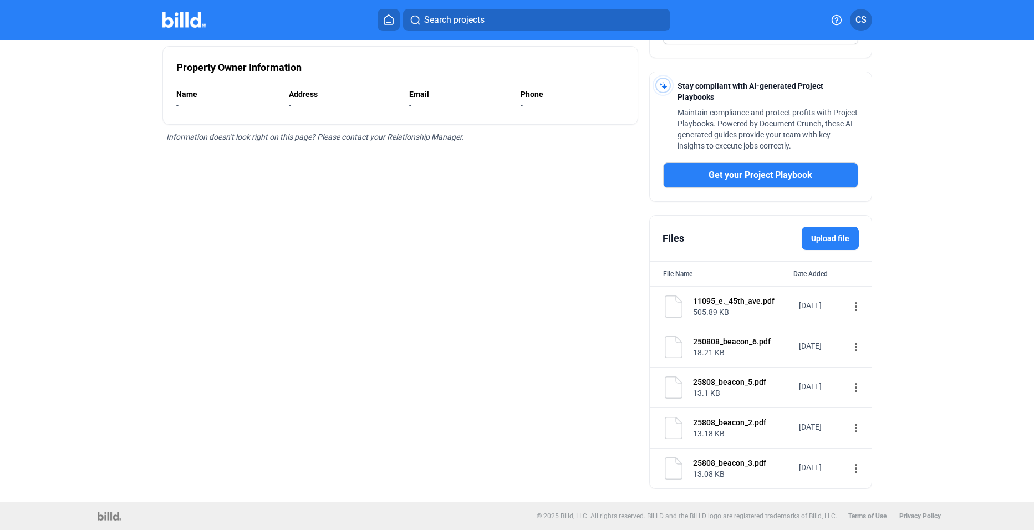
scroll to position [0, 0]
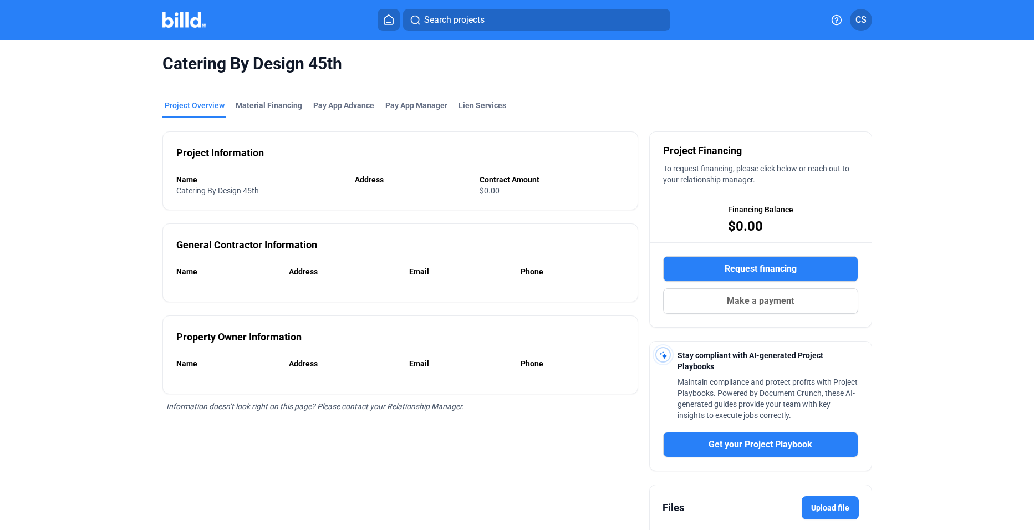
click at [179, 18] on img at bounding box center [184, 20] width 44 height 16
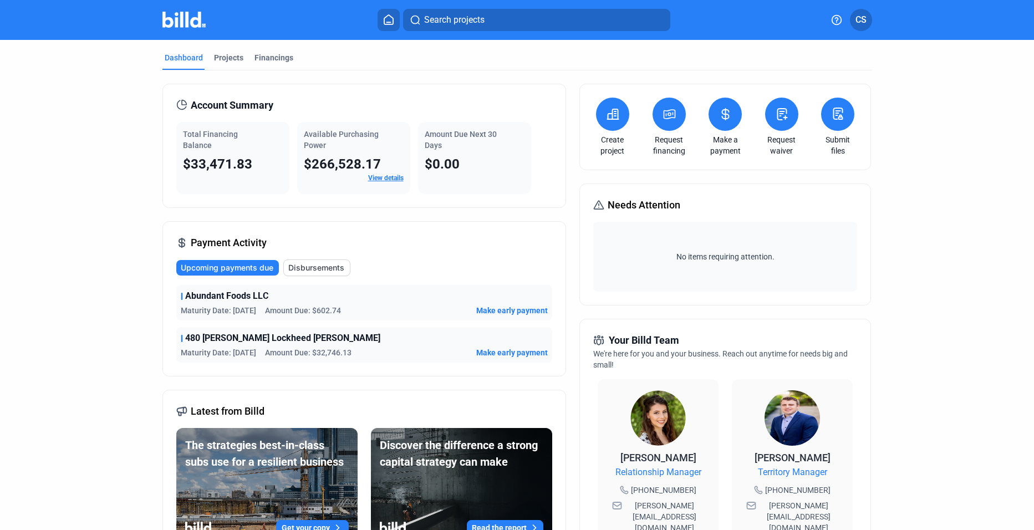
click at [610, 119] on icon at bounding box center [612, 114] width 11 height 10
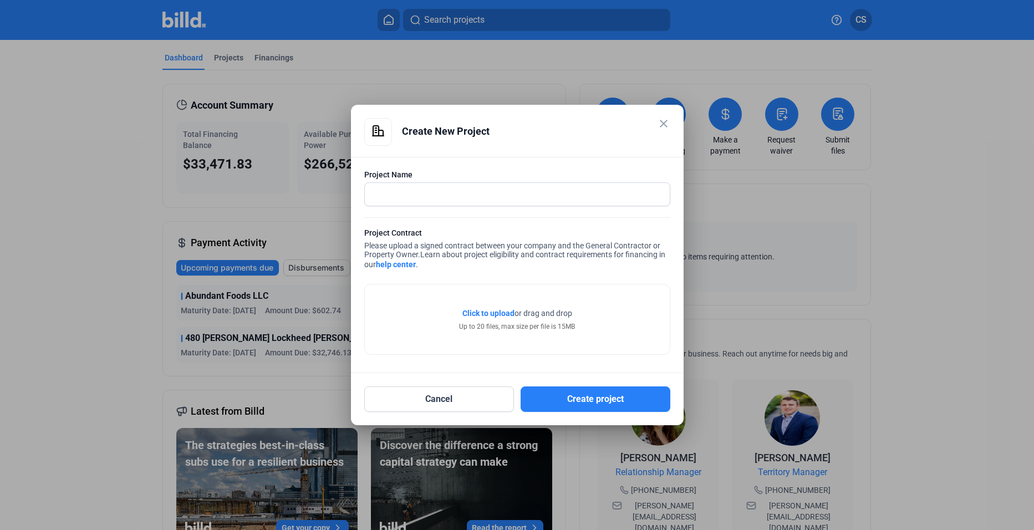
click at [667, 124] on mat-icon "close" at bounding box center [663, 123] width 13 height 13
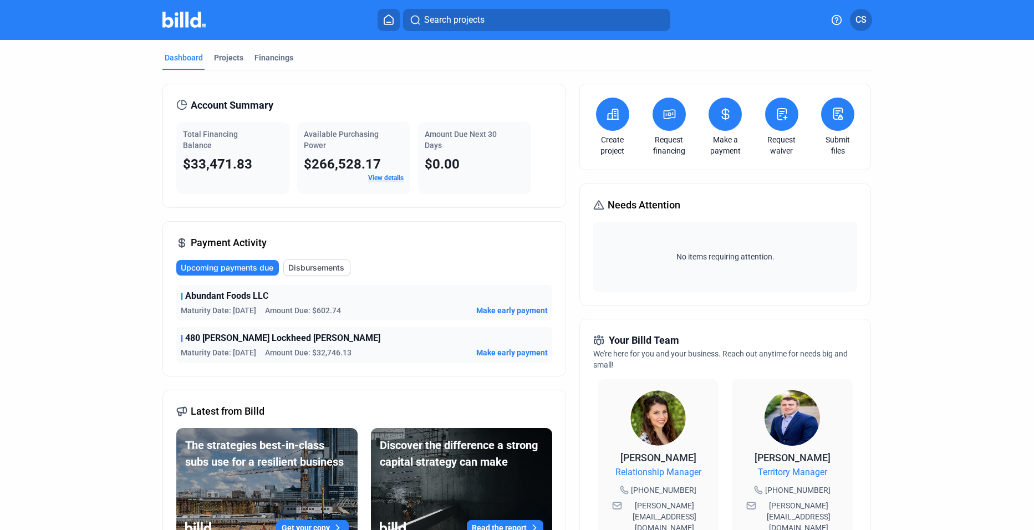
click at [616, 119] on icon at bounding box center [612, 114] width 11 height 10
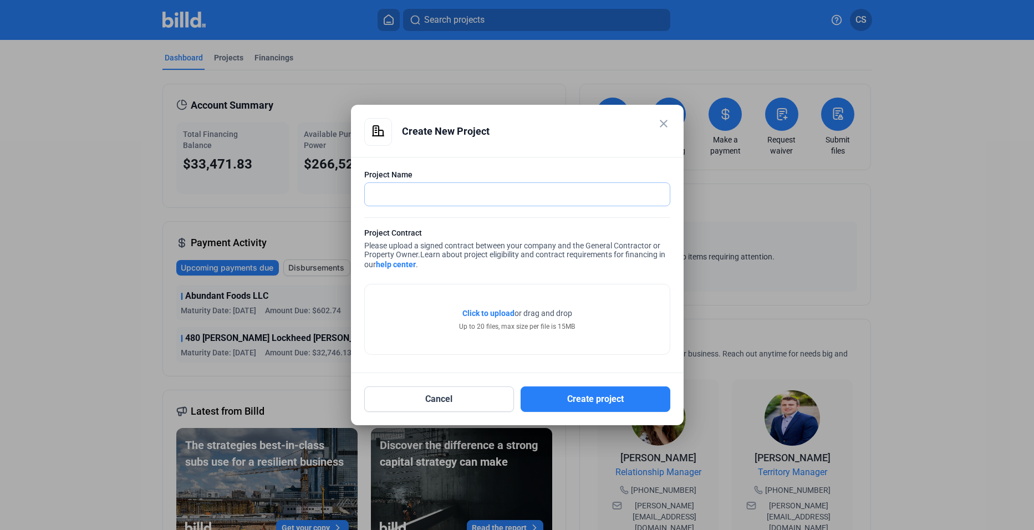
click at [442, 193] on input "text" at bounding box center [511, 194] width 293 height 23
type input "[PERSON_NAME]"
click at [585, 385] on div "Cancel Create project" at bounding box center [517, 392] width 306 height 39
click at [583, 395] on button "Create project" at bounding box center [596, 399] width 150 height 26
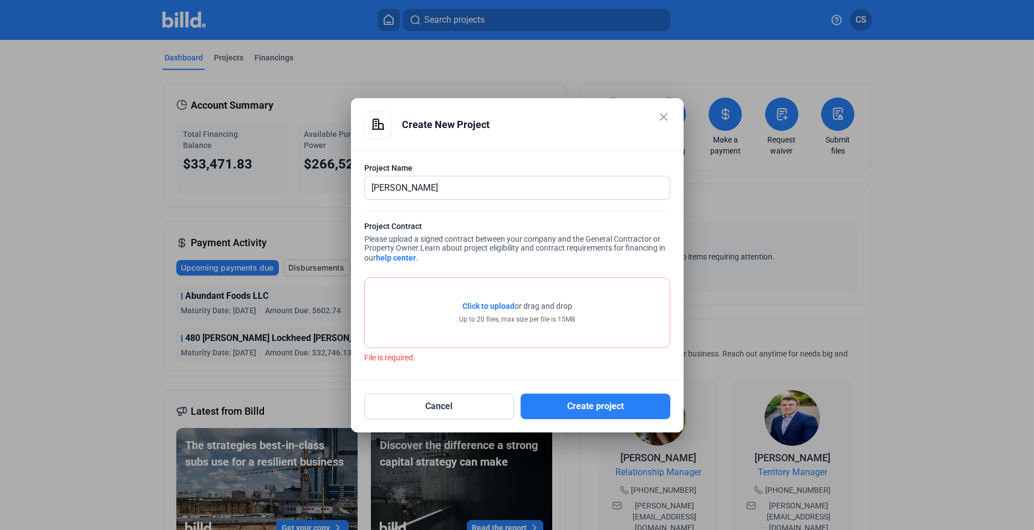
click at [474, 305] on span "Click to upload" at bounding box center [488, 306] width 52 height 9
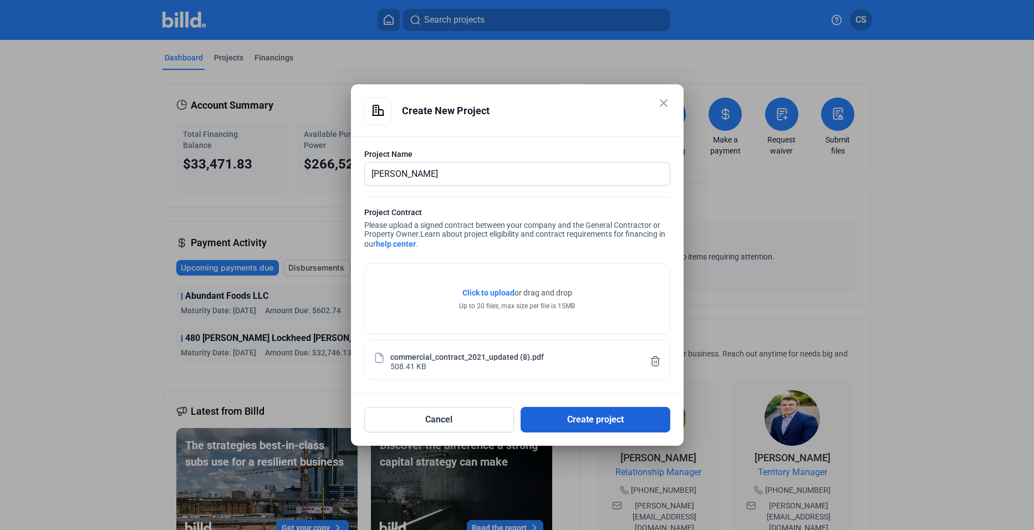
click at [587, 414] on button "Create project" at bounding box center [596, 420] width 150 height 26
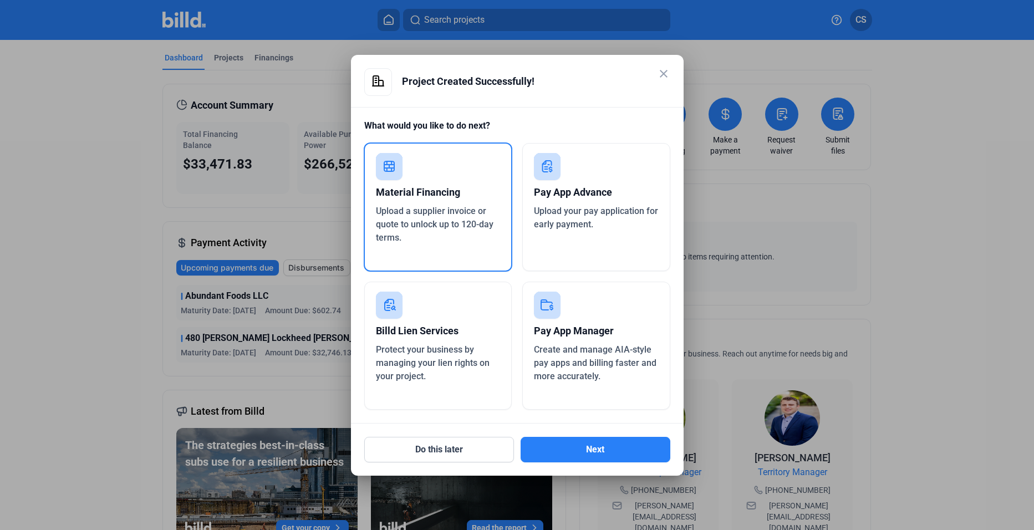
click at [424, 207] on span "Upload a supplier invoice or quote to unlock up to 120-day terms." at bounding box center [435, 224] width 118 height 37
click at [604, 448] on button "Next" at bounding box center [596, 450] width 150 height 26
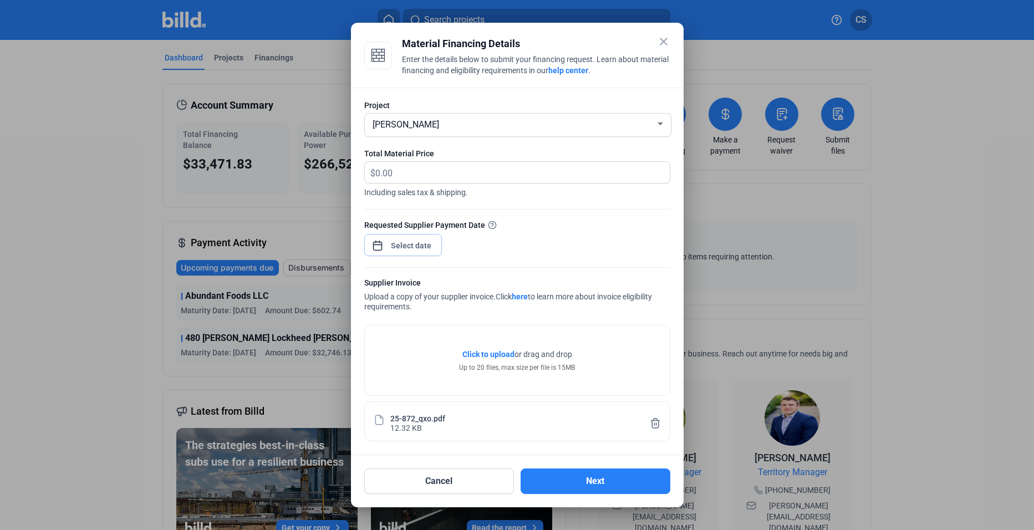
click at [375, 245] on span "Open calendar" at bounding box center [377, 240] width 27 height 27
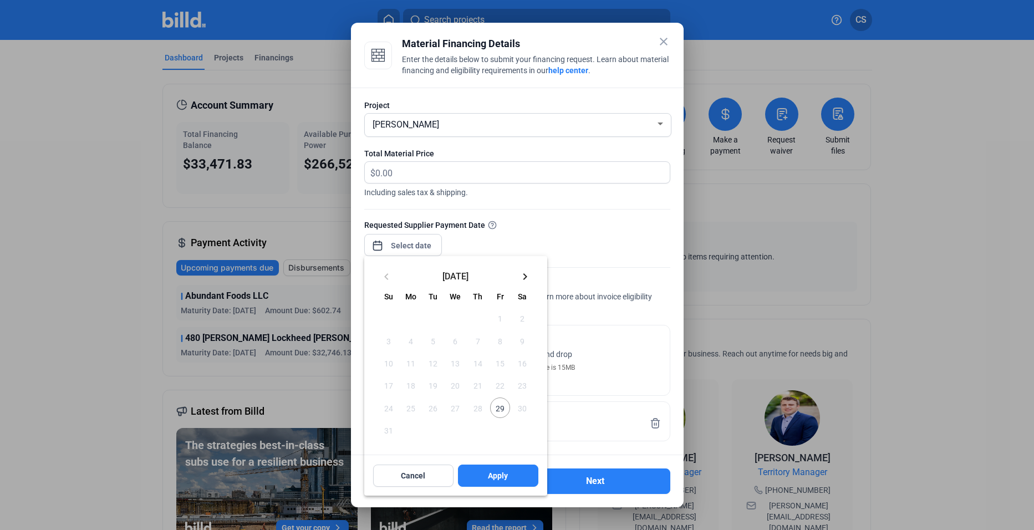
click at [501, 405] on span "29" at bounding box center [500, 408] width 20 height 20
click at [497, 473] on span "Apply" at bounding box center [498, 475] width 20 height 11
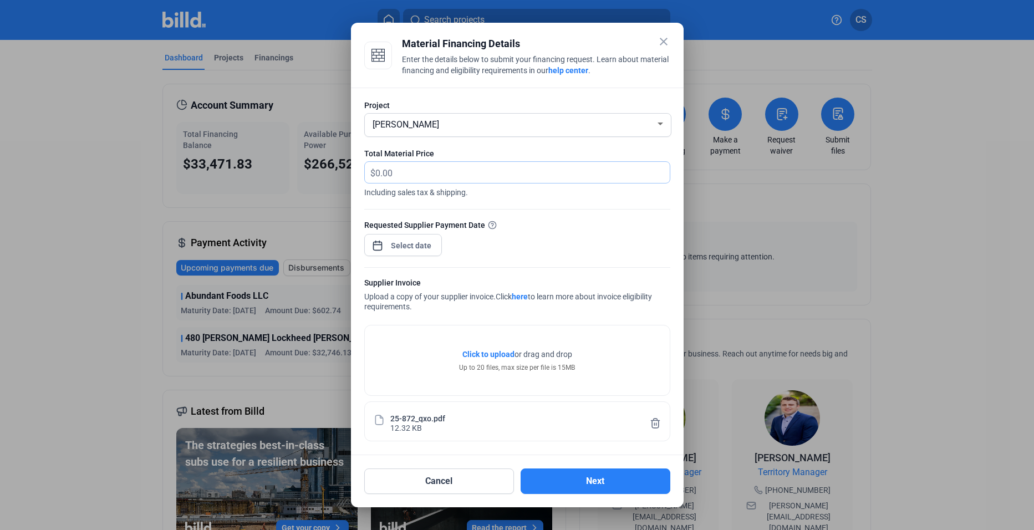
click at [432, 167] on input "text" at bounding box center [522, 173] width 294 height 22
type input "16,439.79"
click at [603, 476] on button "Next" at bounding box center [596, 481] width 150 height 26
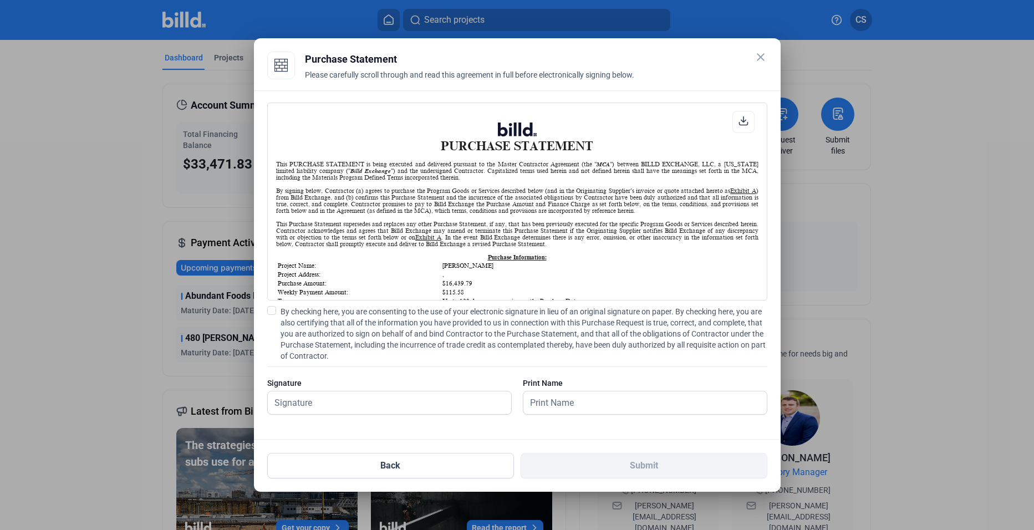
scroll to position [1, 0]
click at [388, 403] on input "text" at bounding box center [383, 402] width 231 height 23
type input "[PERSON_NAME]"
click at [273, 315] on label "By checking here, you are consenting to the use of your electronic signature in…" at bounding box center [517, 333] width 500 height 55
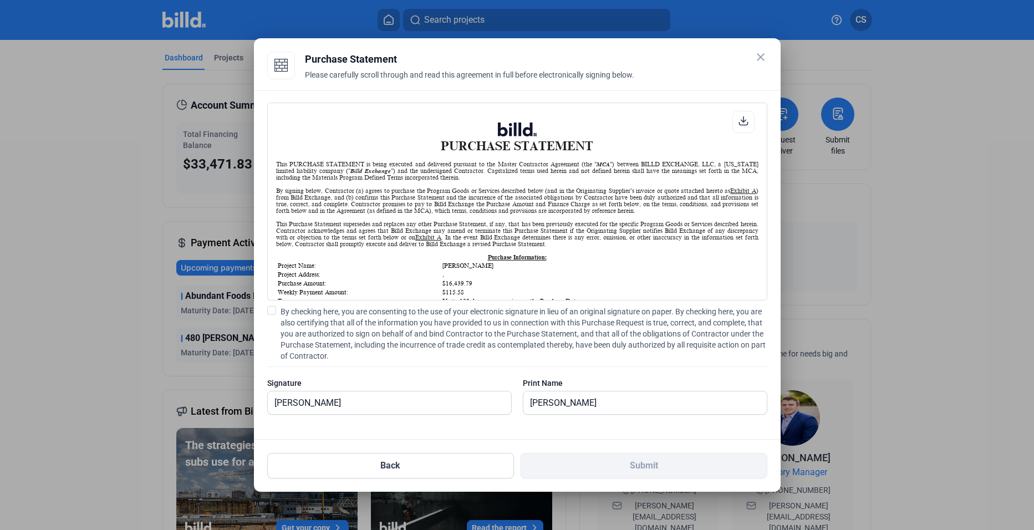
click at [0, 0] on input "By checking here, you are consenting to the use of your electronic signature in…" at bounding box center [0, 0] width 0 height 0
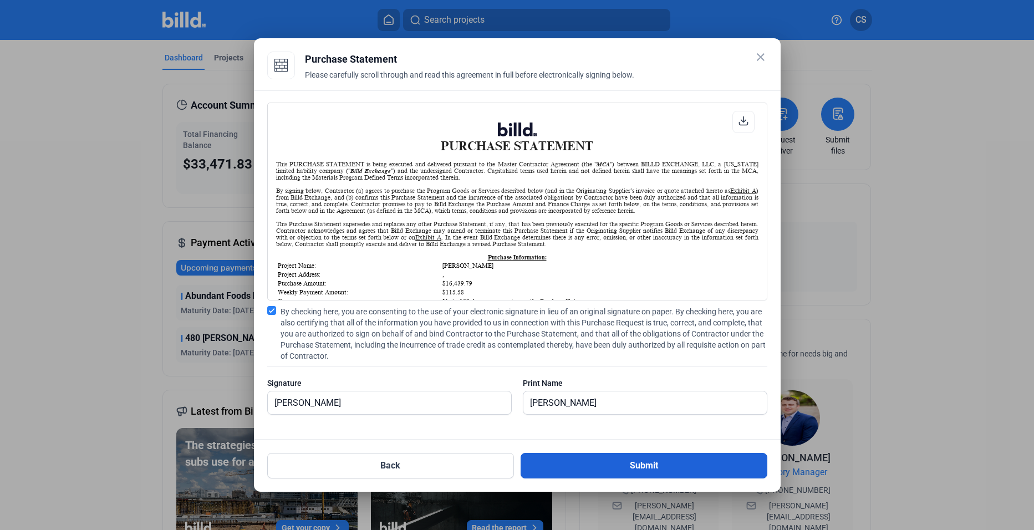
click at [653, 470] on button "Submit" at bounding box center [644, 466] width 247 height 26
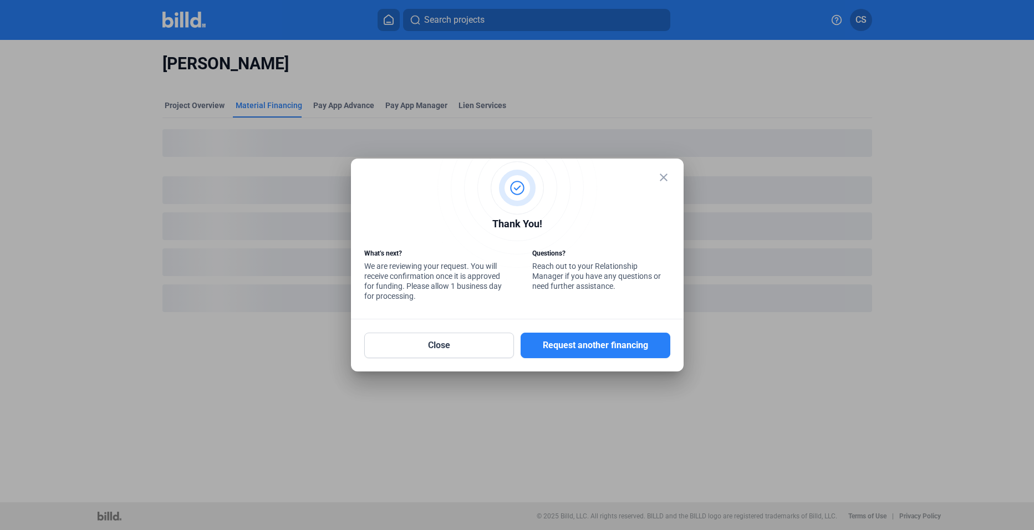
click at [664, 179] on mat-icon "close" at bounding box center [663, 177] width 13 height 13
